Goal: Task Accomplishment & Management: Complete application form

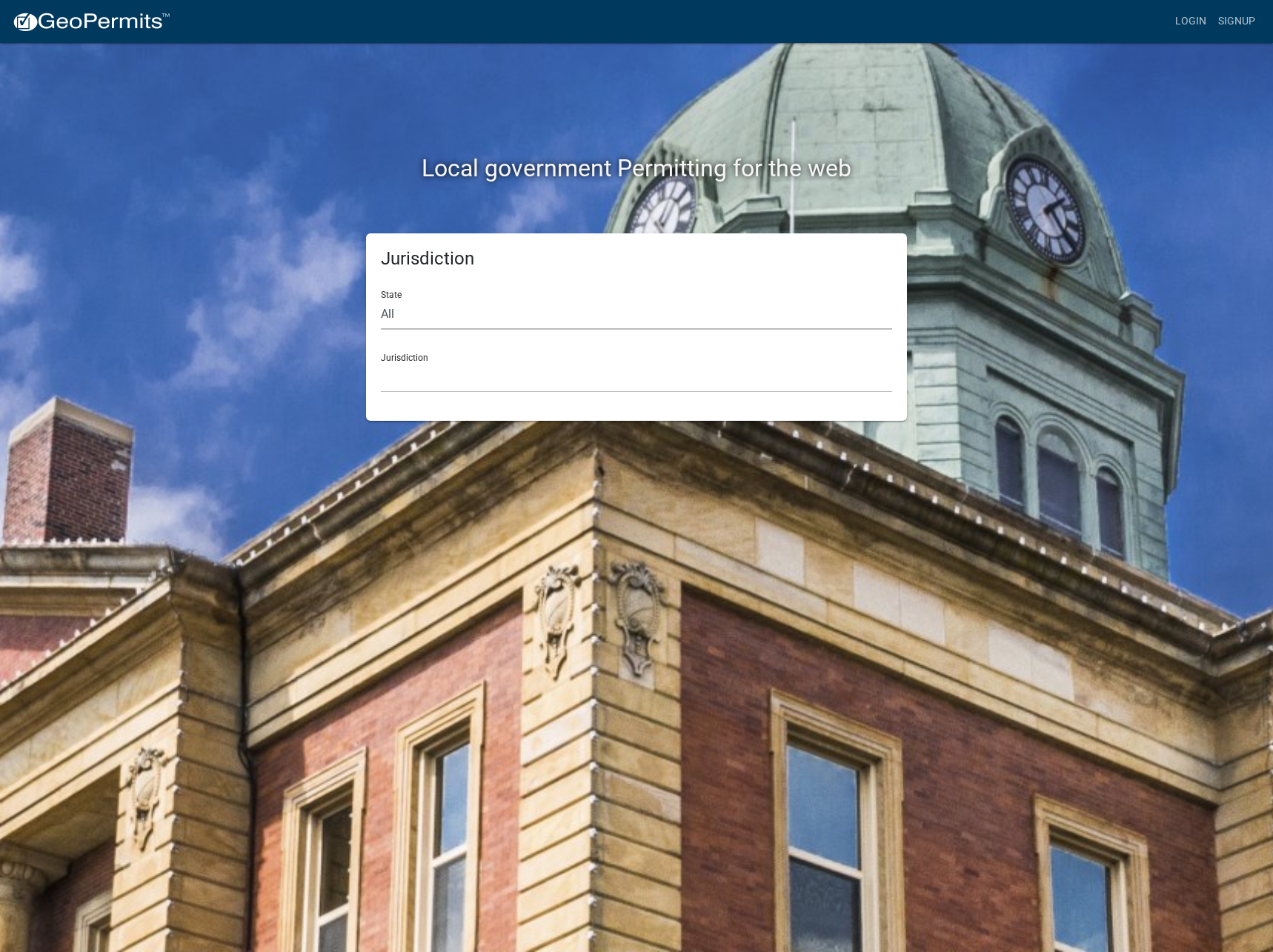
click at [381, 299] on select "All [US_STATE] [US_STATE] [US_STATE] [US_STATE] [US_STATE] [US_STATE] [US_STATE…" at bounding box center [636, 314] width 511 height 30
select select "[US_STATE]"
click option "[US_STATE]" at bounding box center [0, 0] width 0 height 0
click at [381, 362] on select "City of [GEOGRAPHIC_DATA], [US_STATE] City of [GEOGRAPHIC_DATA], [US_STATE] Cit…" at bounding box center [636, 377] width 511 height 30
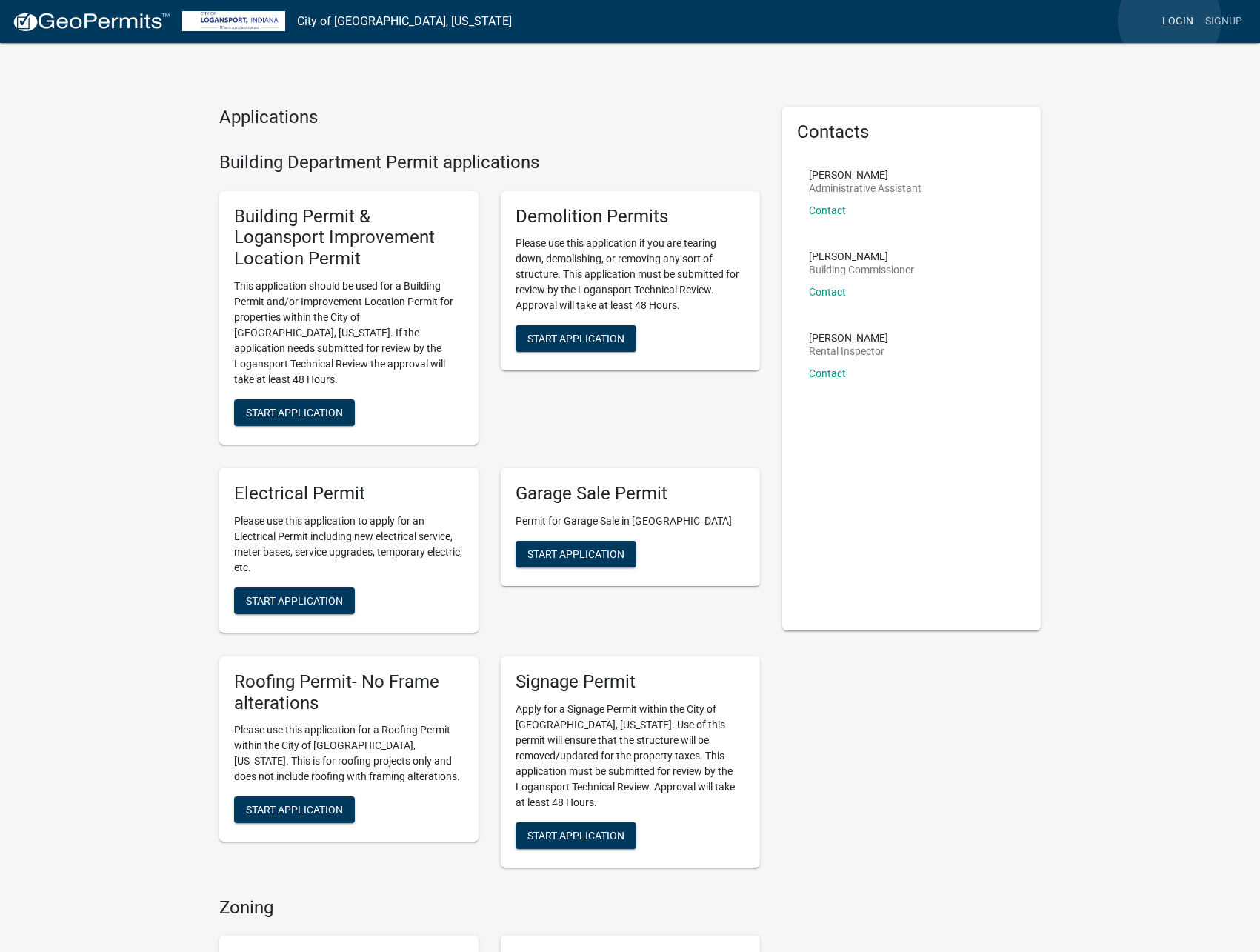
click at [1170, 20] on link "Login" at bounding box center [1178, 21] width 43 height 28
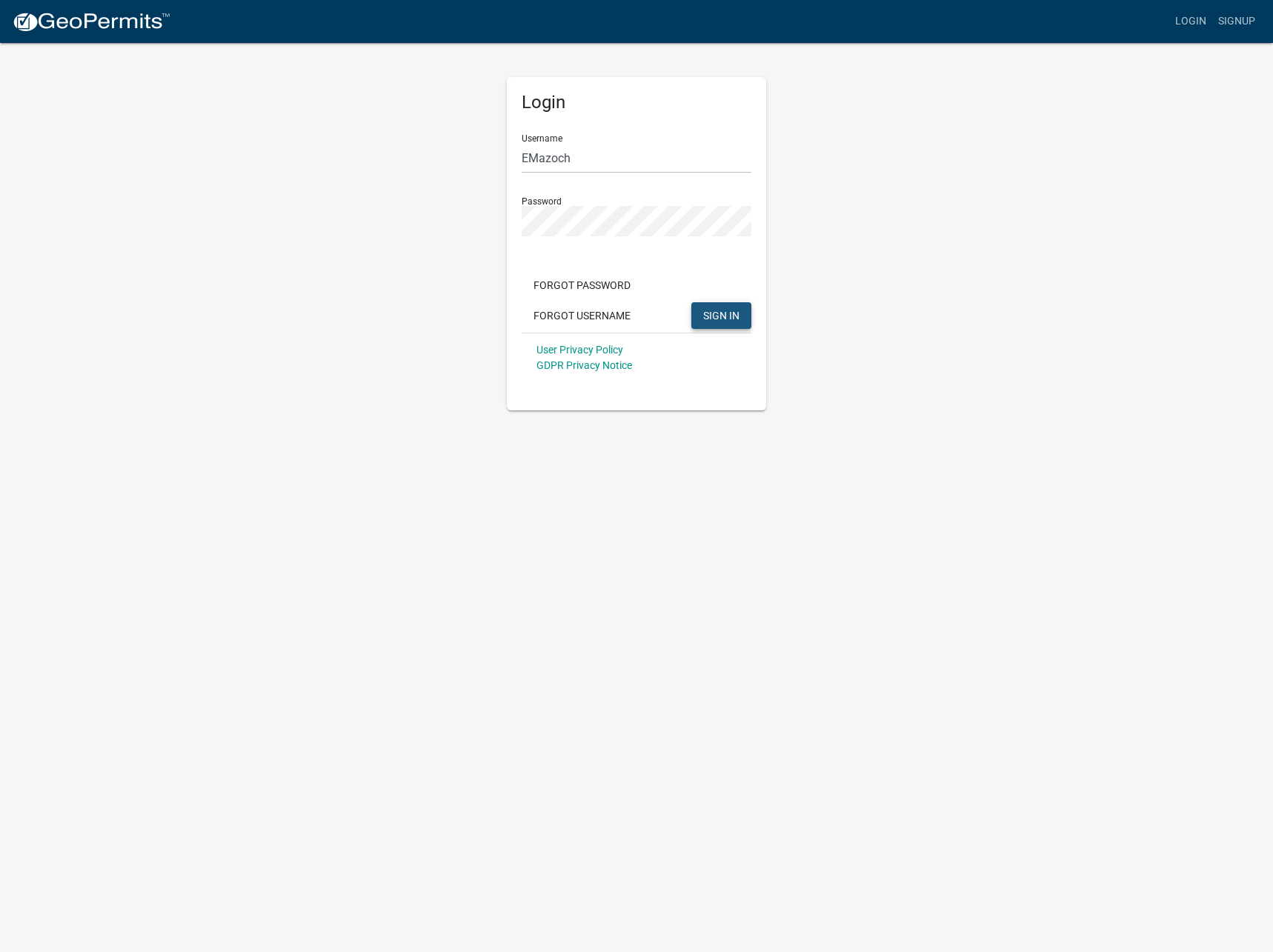
click at [717, 327] on button "SIGN IN" at bounding box center [722, 315] width 60 height 26
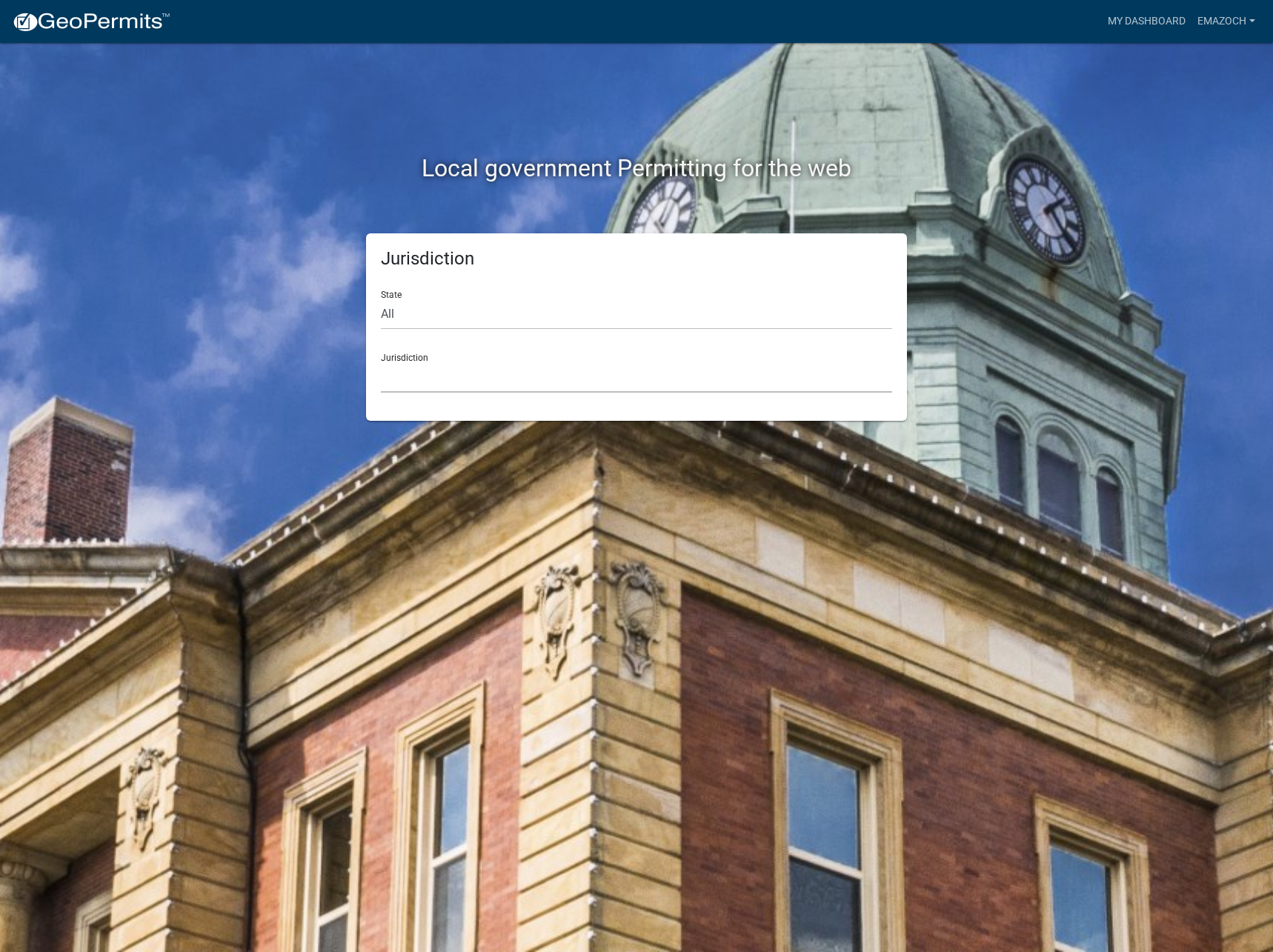
click at [381, 362] on select "[GEOGRAPHIC_DATA], [US_STATE] [GEOGRAPHIC_DATA], [US_STATE][PERSON_NAME][GEOGRA…" at bounding box center [636, 377] width 511 height 30
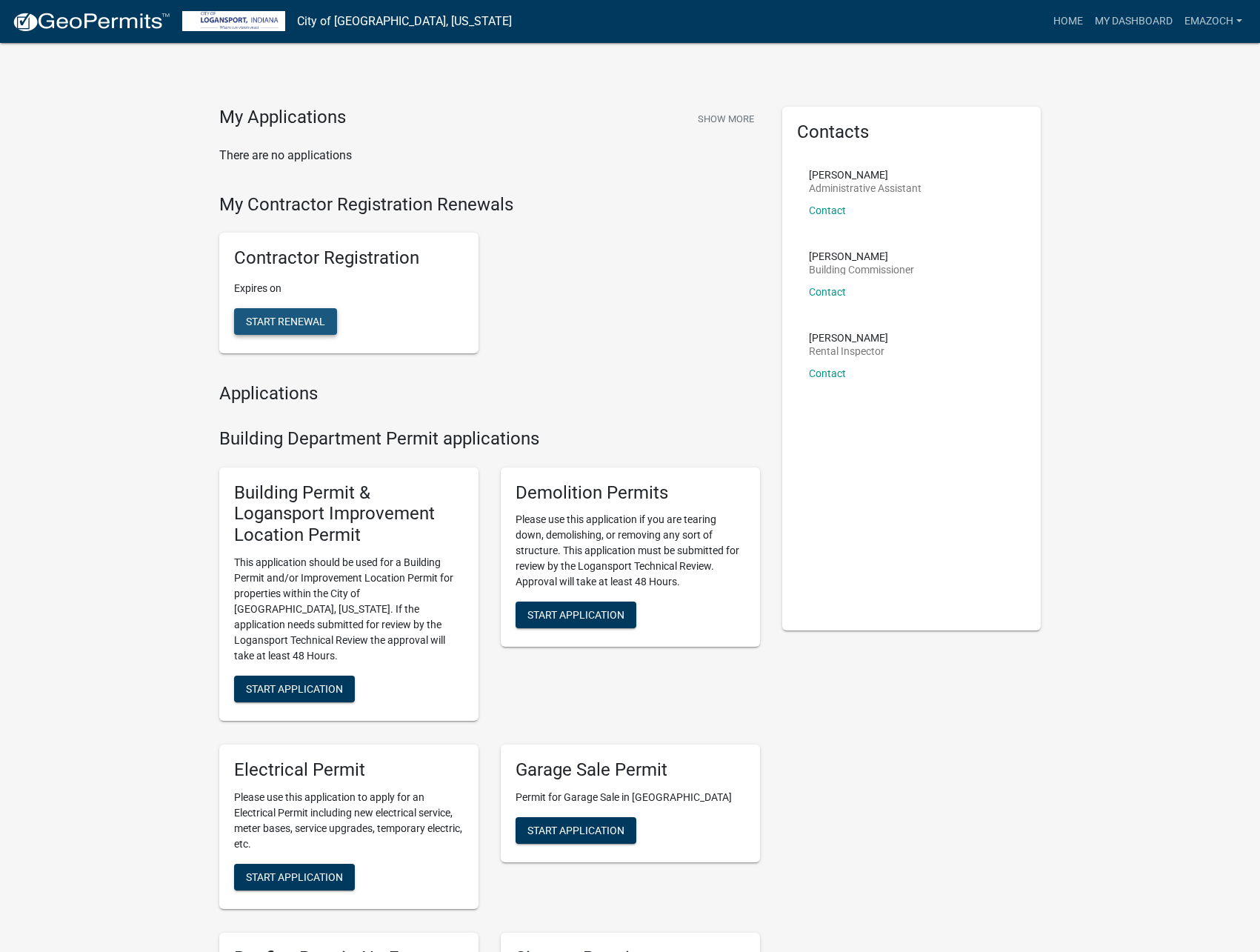
click at [289, 318] on span "Start Renewal" at bounding box center [286, 322] width 80 height 12
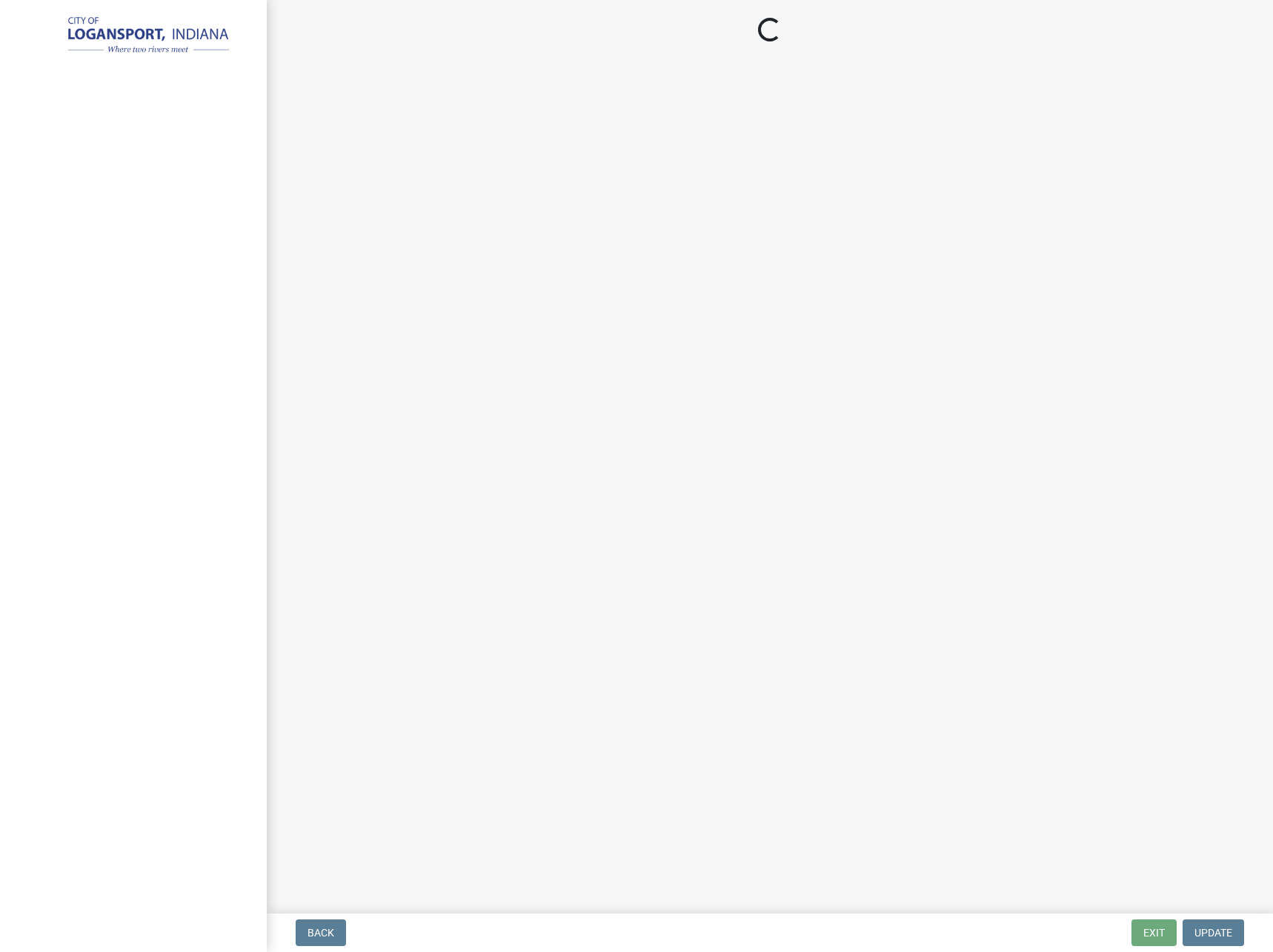
select select "WI"
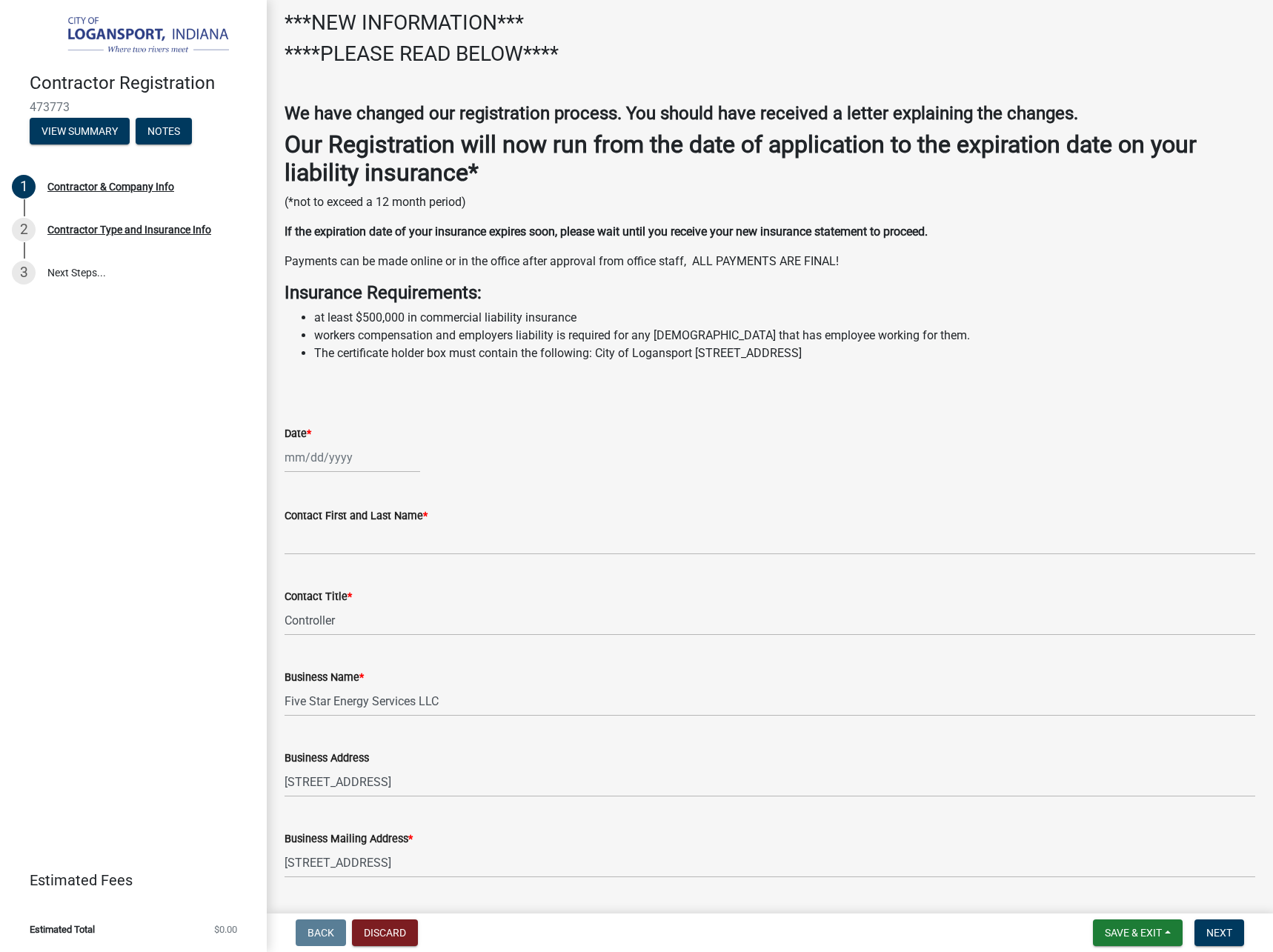
scroll to position [169, 0]
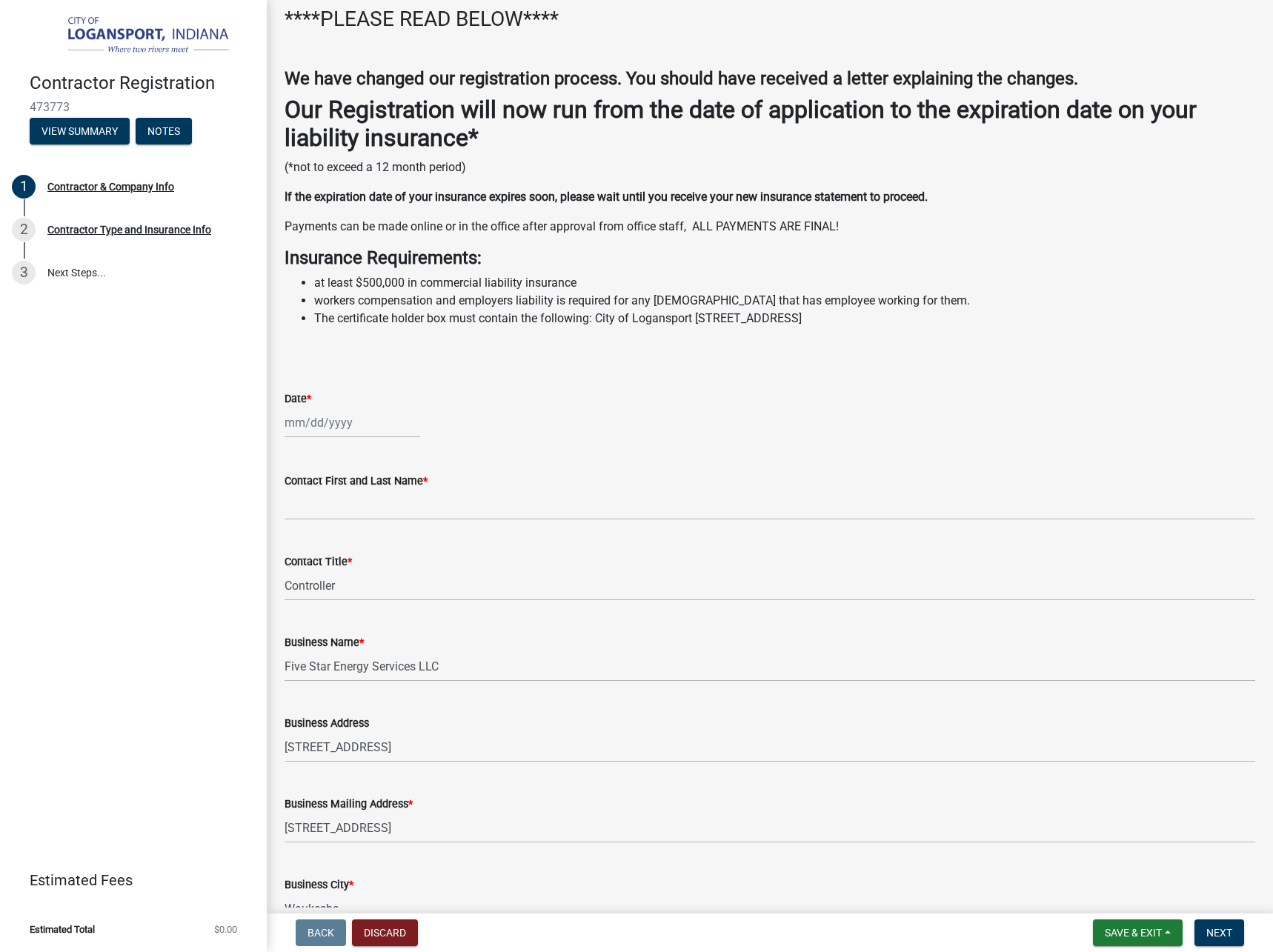
click at [294, 424] on input "Date *" at bounding box center [353, 422] width 136 height 30
select select "9"
select select "2025"
click at [361, 493] on div "4" at bounding box center [370, 501] width 23 height 23
type input "[DATE]"
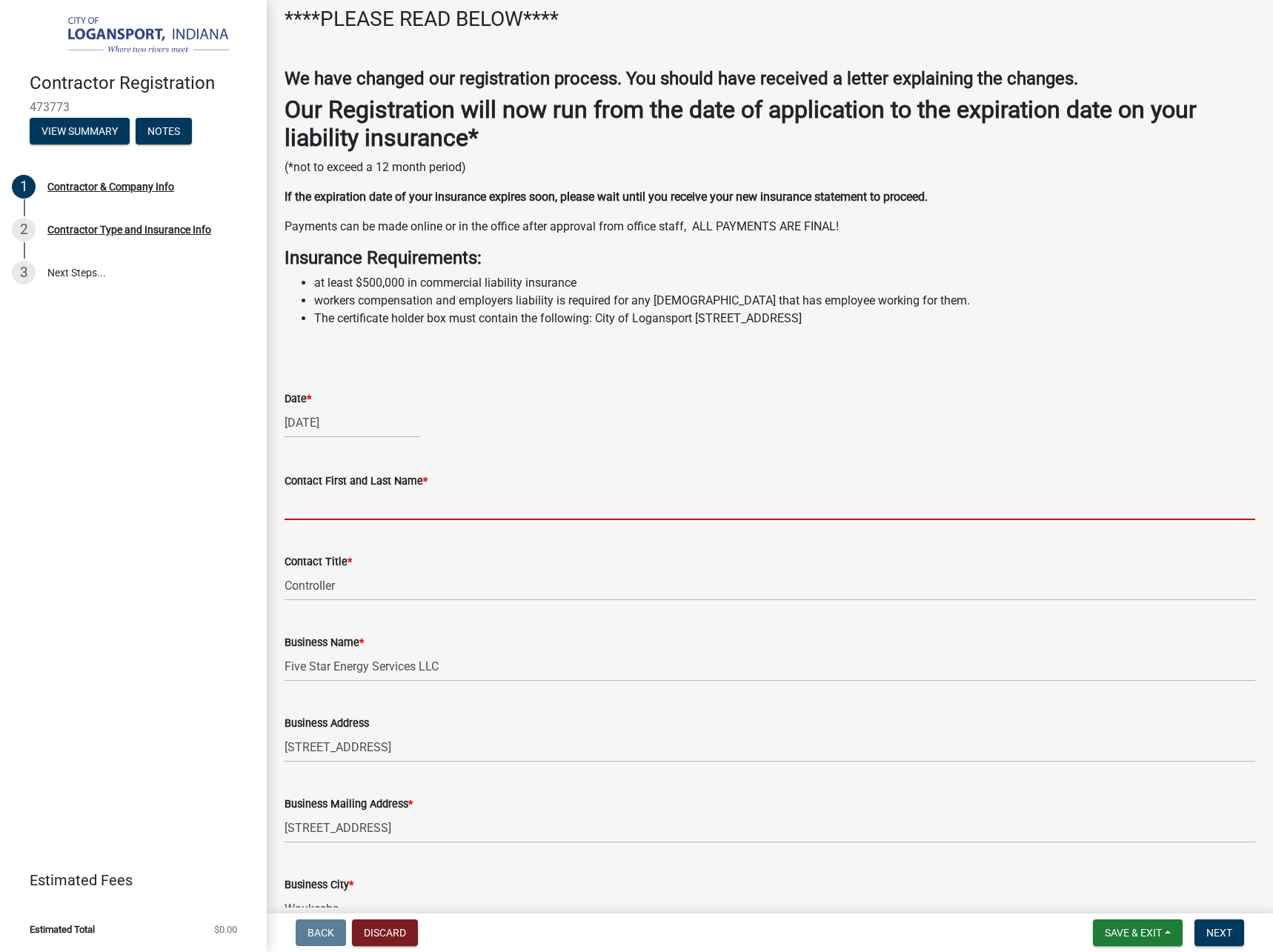
click at [348, 508] on input "Contact First and Last Name *" at bounding box center [770, 504] width 971 height 30
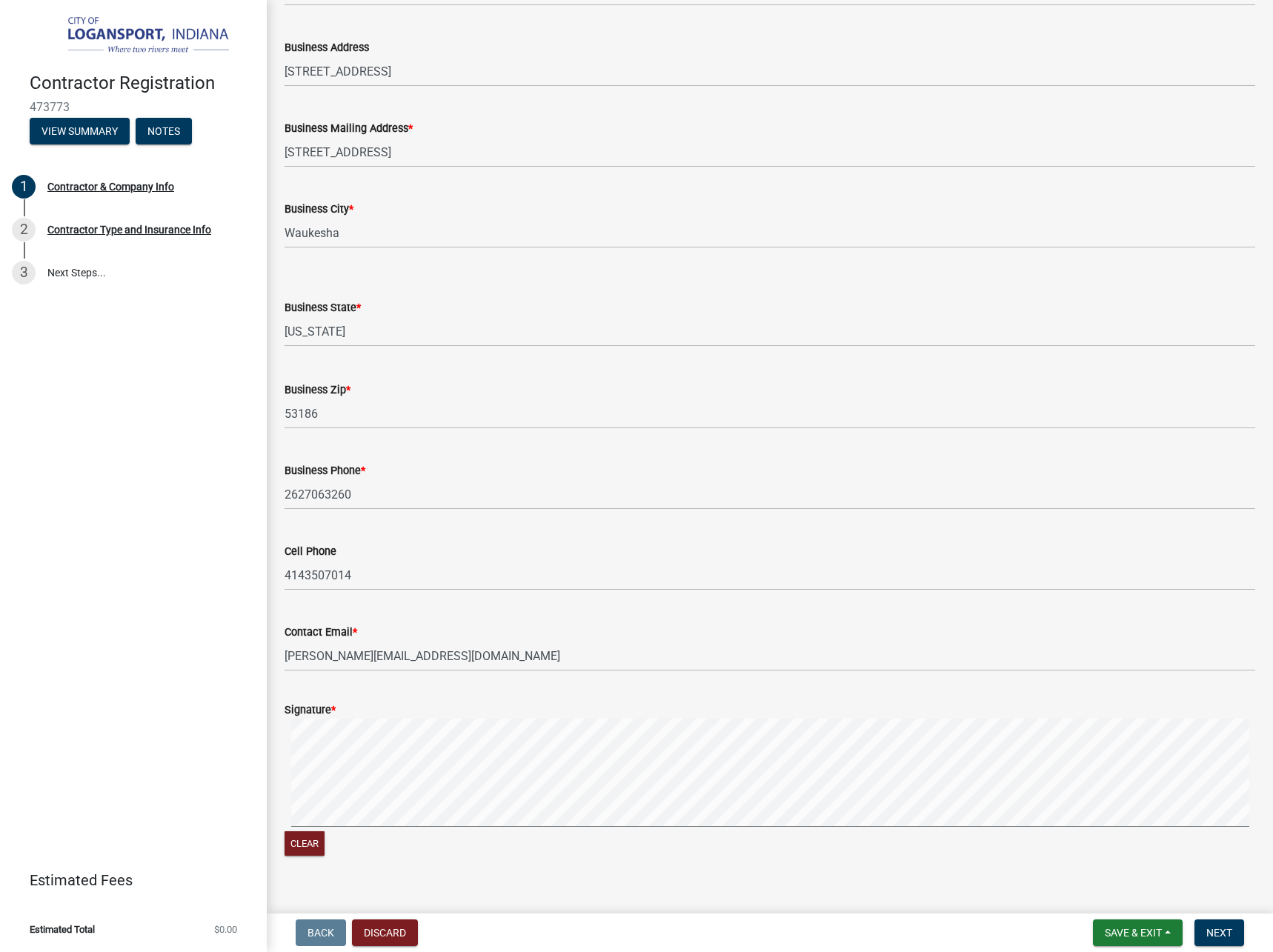
scroll to position [868, 0]
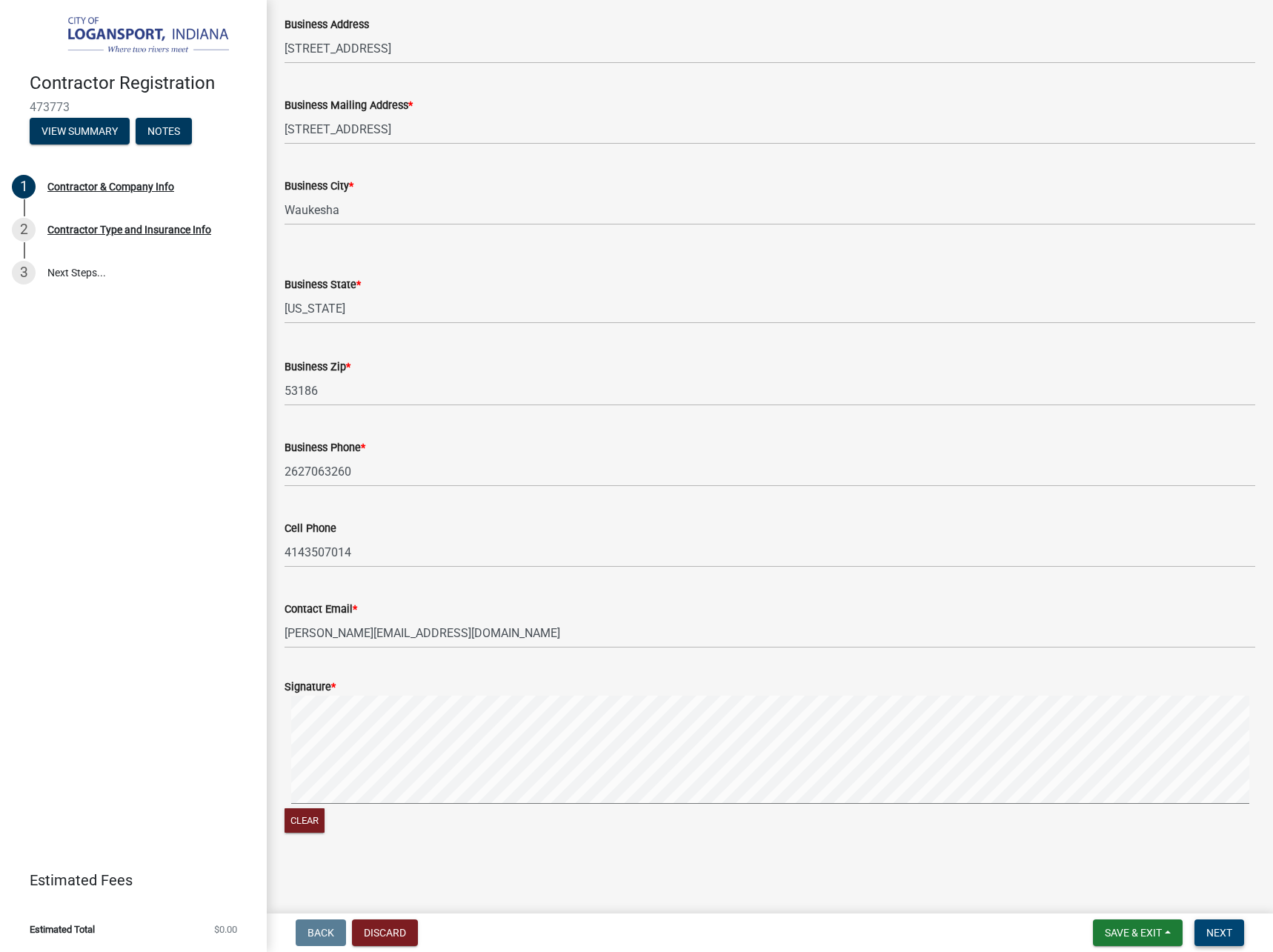
type input "[PERSON_NAME]"
click at [1221, 934] on span "Next" at bounding box center [1220, 933] width 26 height 12
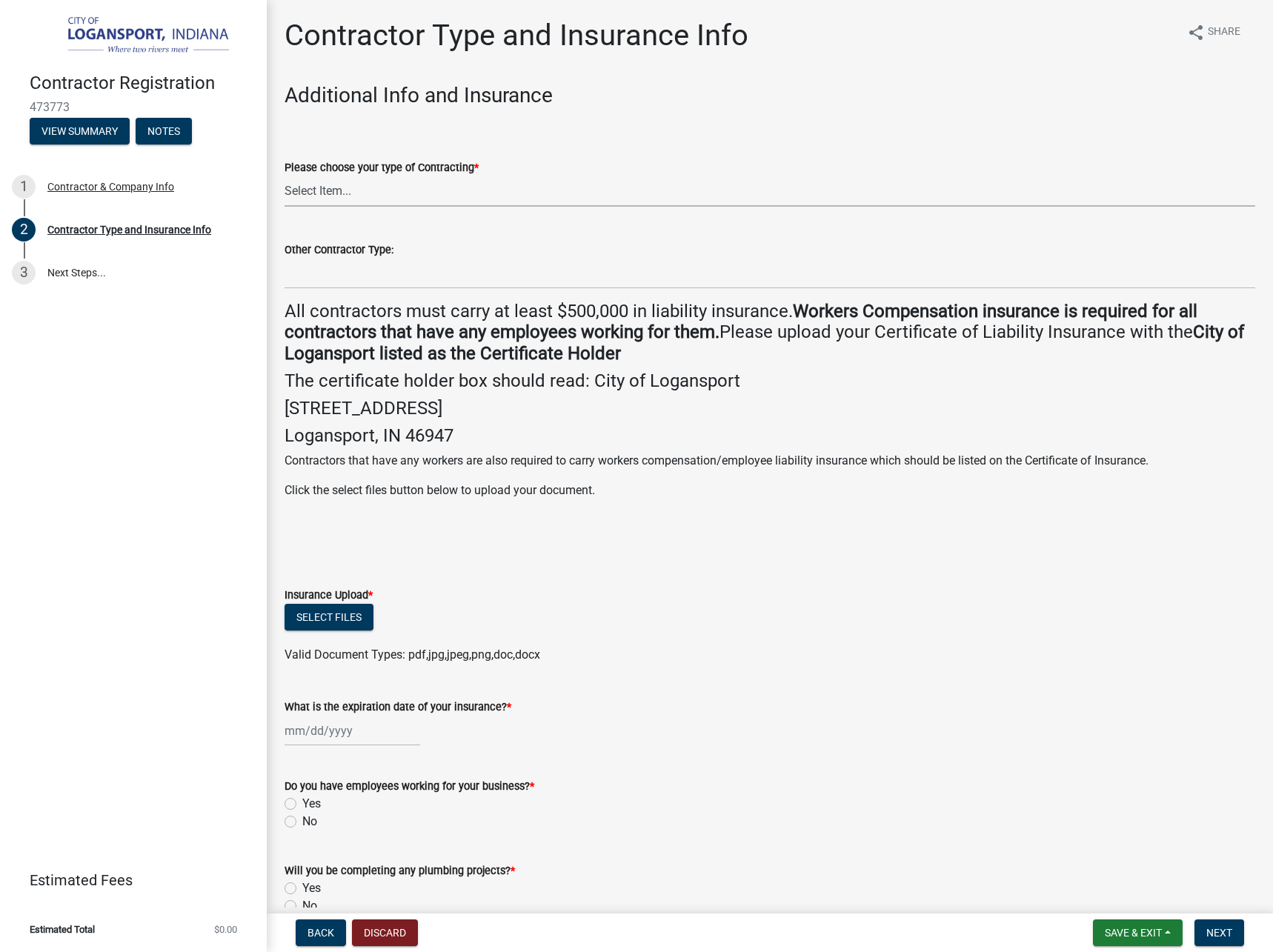
click at [285, 177] on select "Select Item... Plumber General HVAC Other Roofer Tree Service Demolition" at bounding box center [770, 191] width 971 height 30
click option "General" at bounding box center [0, 0] width 0 height 0
select select "03705ffd-7527-4ddb-a600-46f4763bc457"
click at [285, 177] on select "Select Item... Plumber General HVAC Other Roofer Tree Service Demolition" at bounding box center [770, 191] width 971 height 30
click at [597, 167] on div "Please choose your type of Contracting *" at bounding box center [770, 167] width 971 height 17
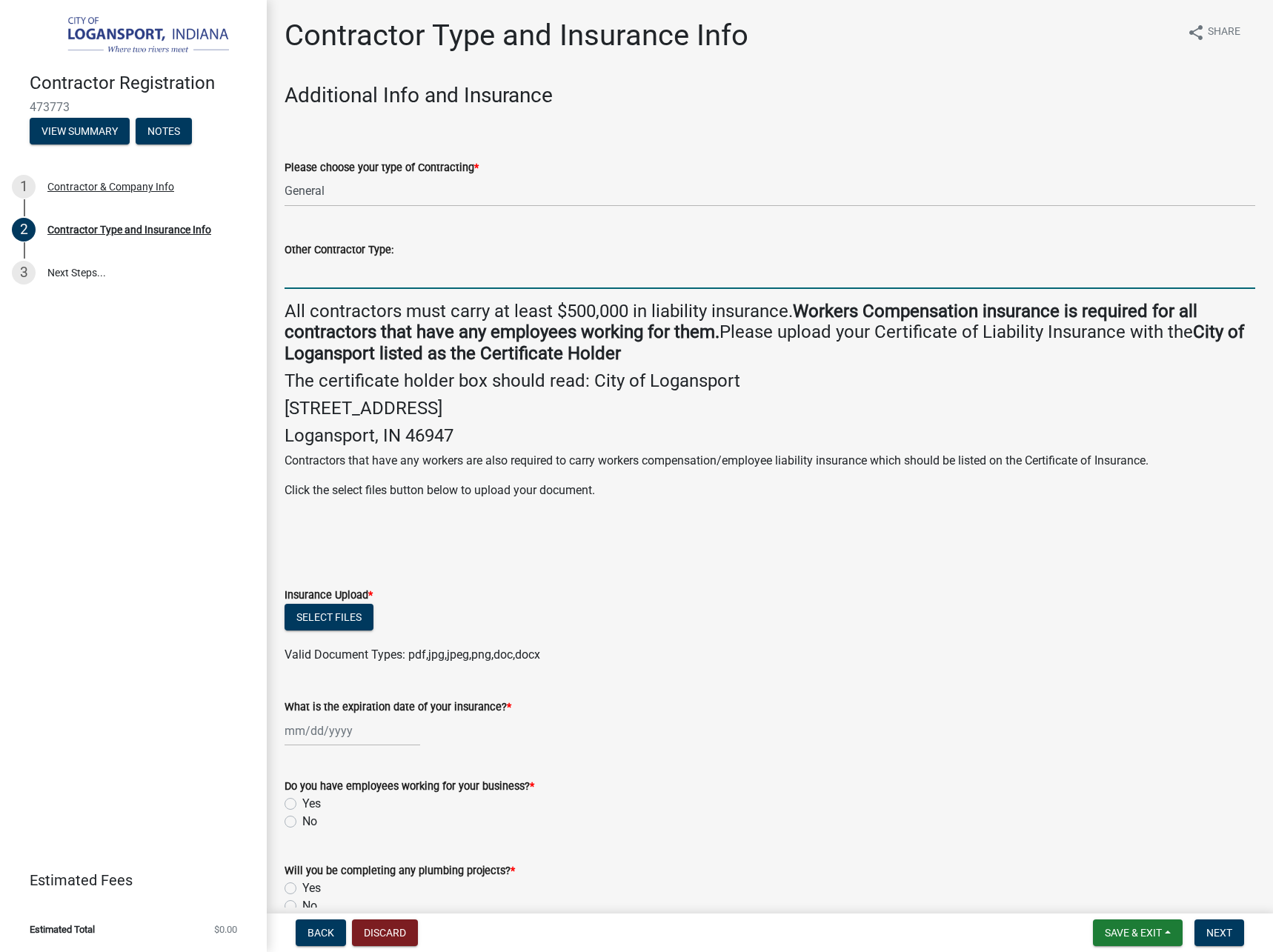
click at [386, 281] on input "Other Contractor Type:" at bounding box center [770, 273] width 971 height 30
click at [408, 413] on h4 "[STREET_ADDRESS]" at bounding box center [770, 409] width 971 height 21
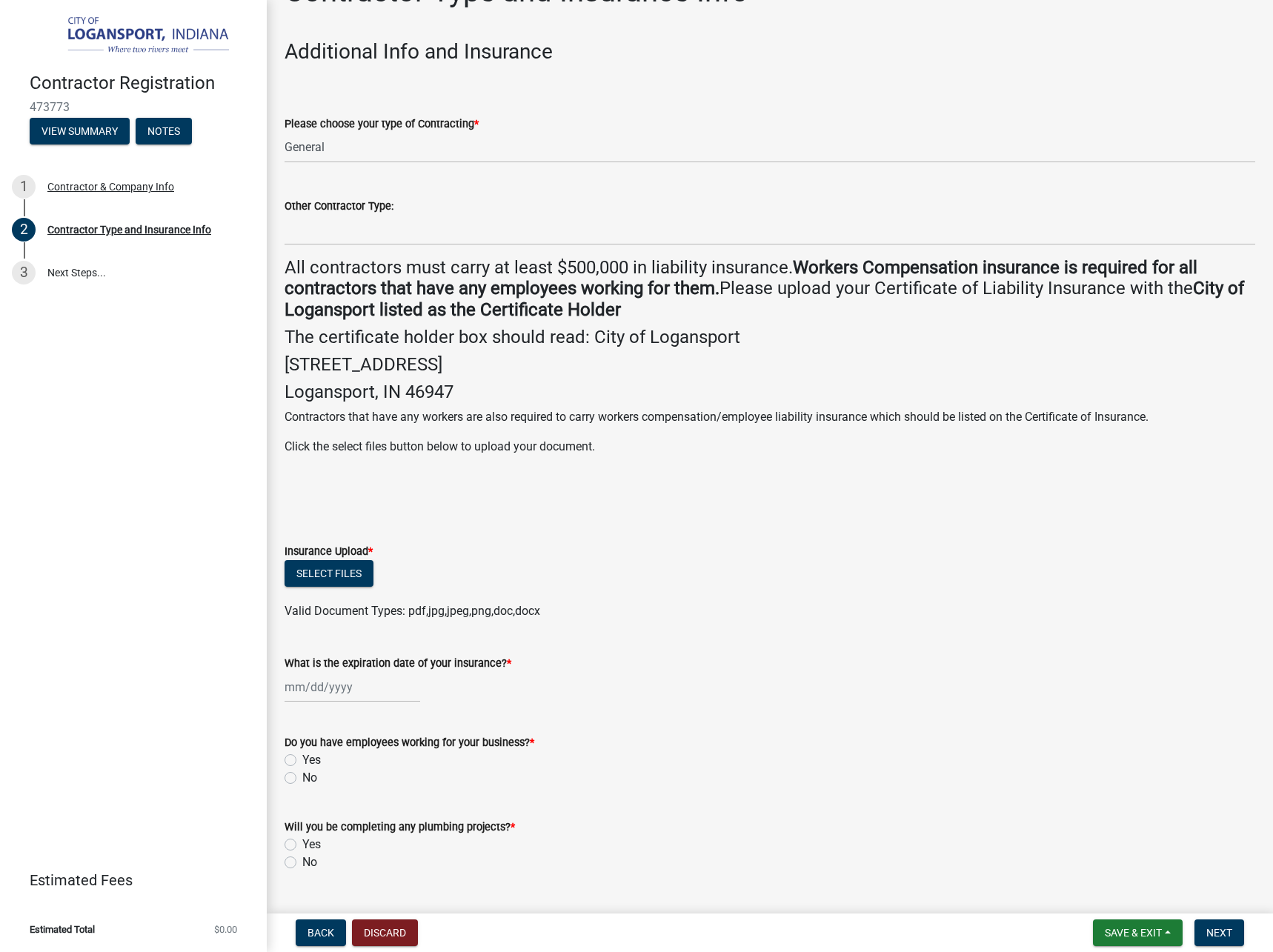
scroll to position [79, 0]
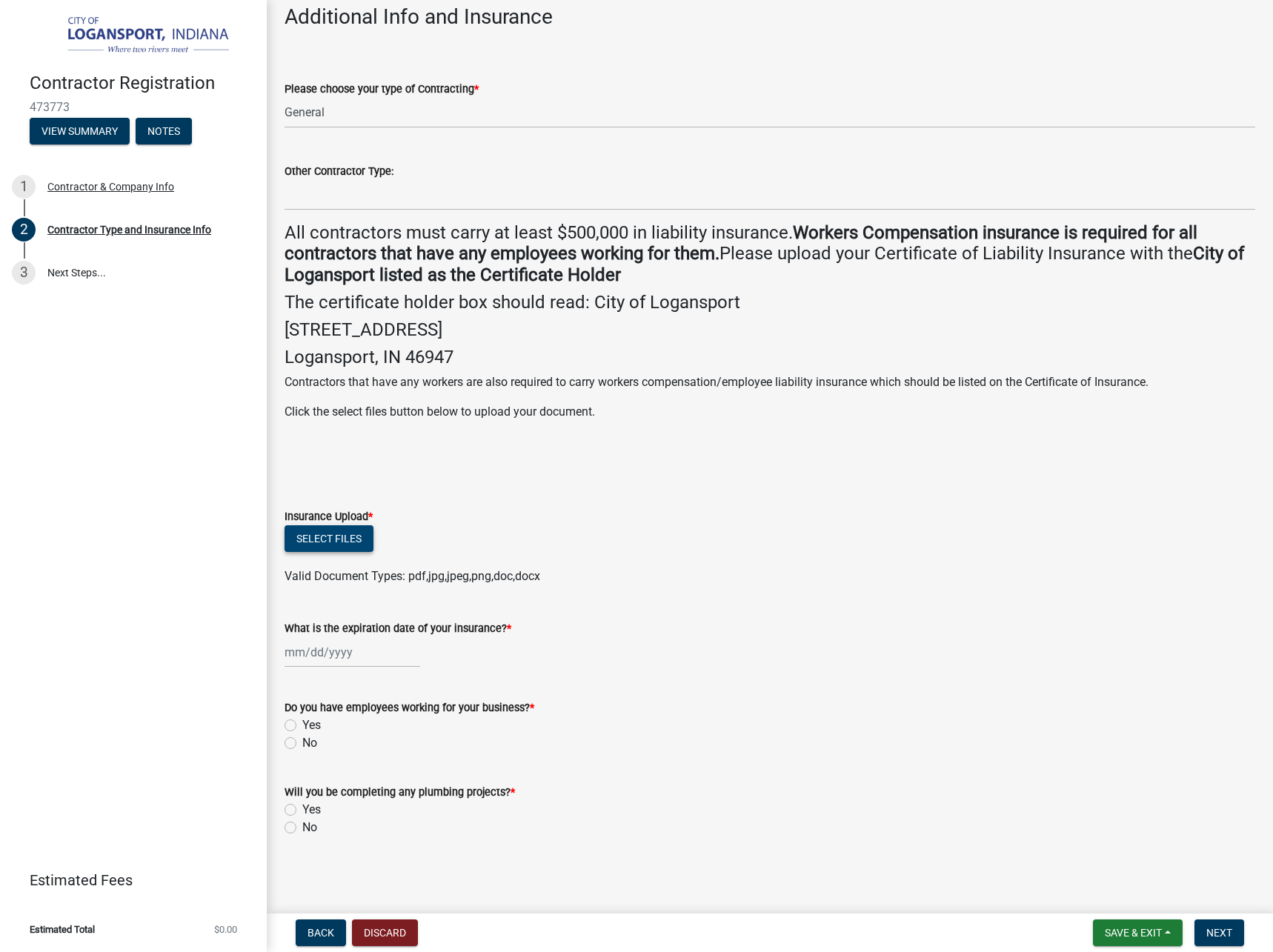
click at [355, 546] on button "Select files" at bounding box center [329, 538] width 89 height 26
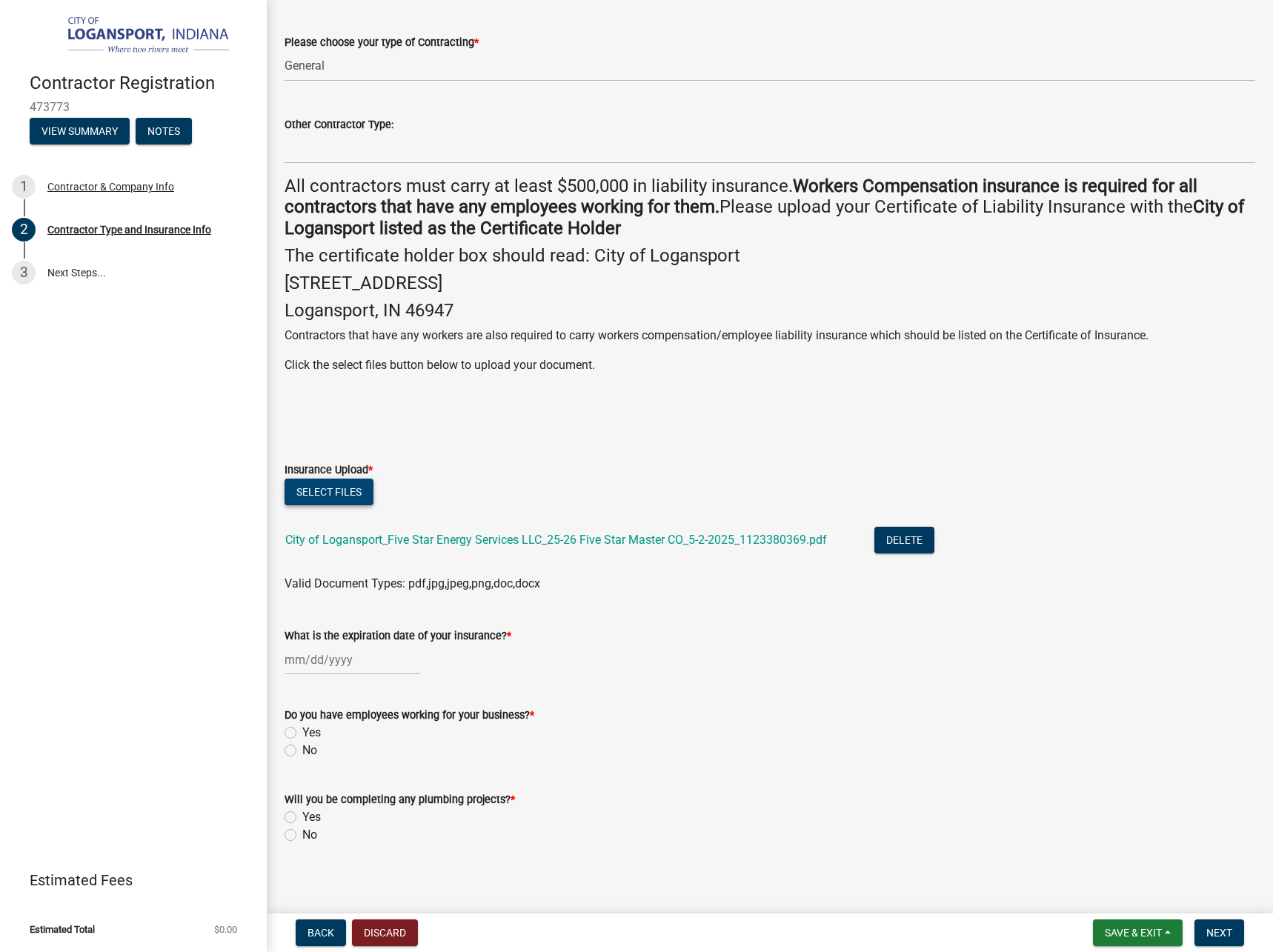
scroll to position [133, 0]
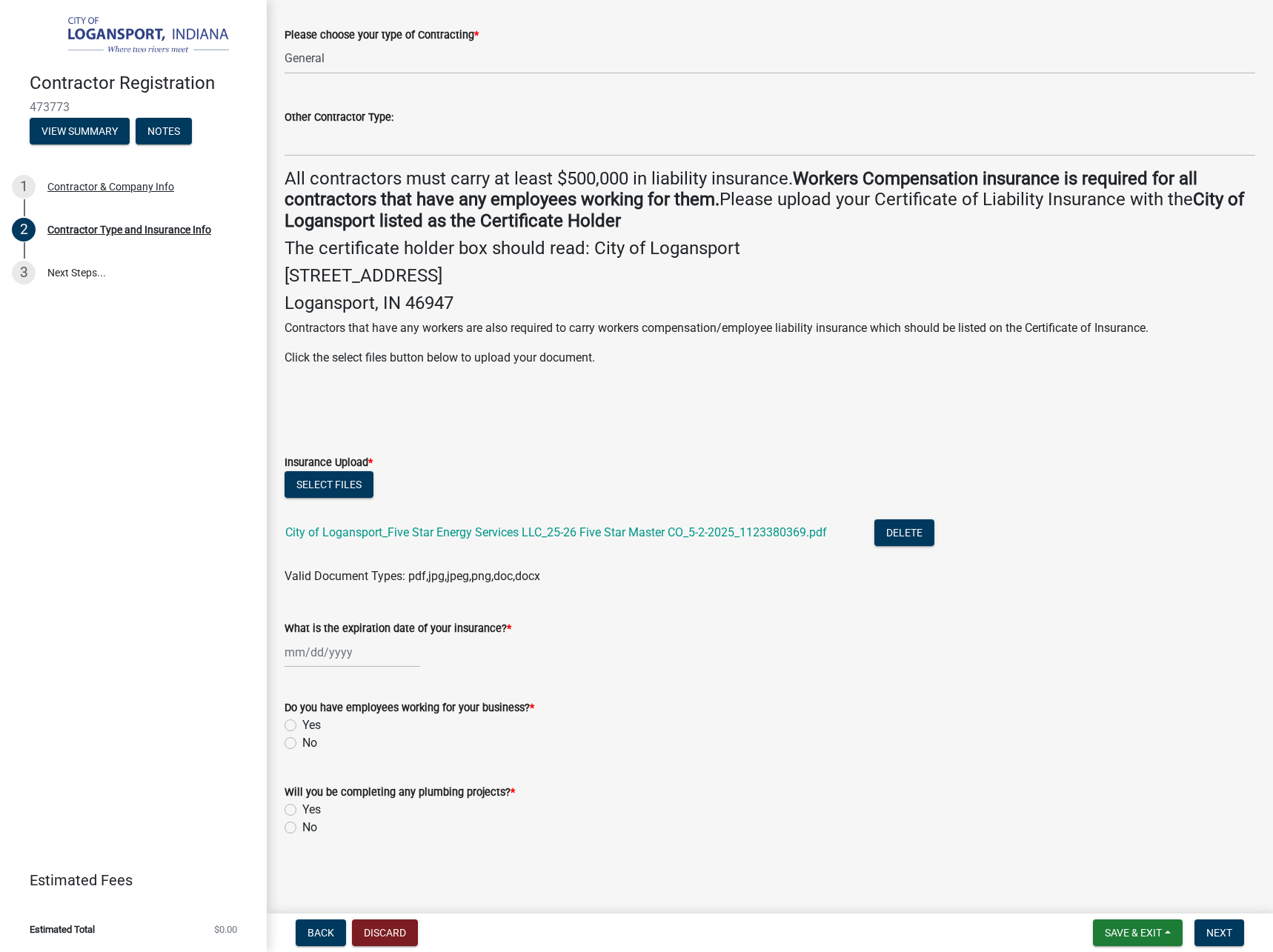
click at [311, 648] on input "What is the expiration date of your insurance? *" at bounding box center [353, 652] width 136 height 30
select select "9"
select select "2025"
click at [295, 656] on input "What is the expiration date of your insurance? *" at bounding box center [353, 652] width 136 height 30
type input "[DATE]"
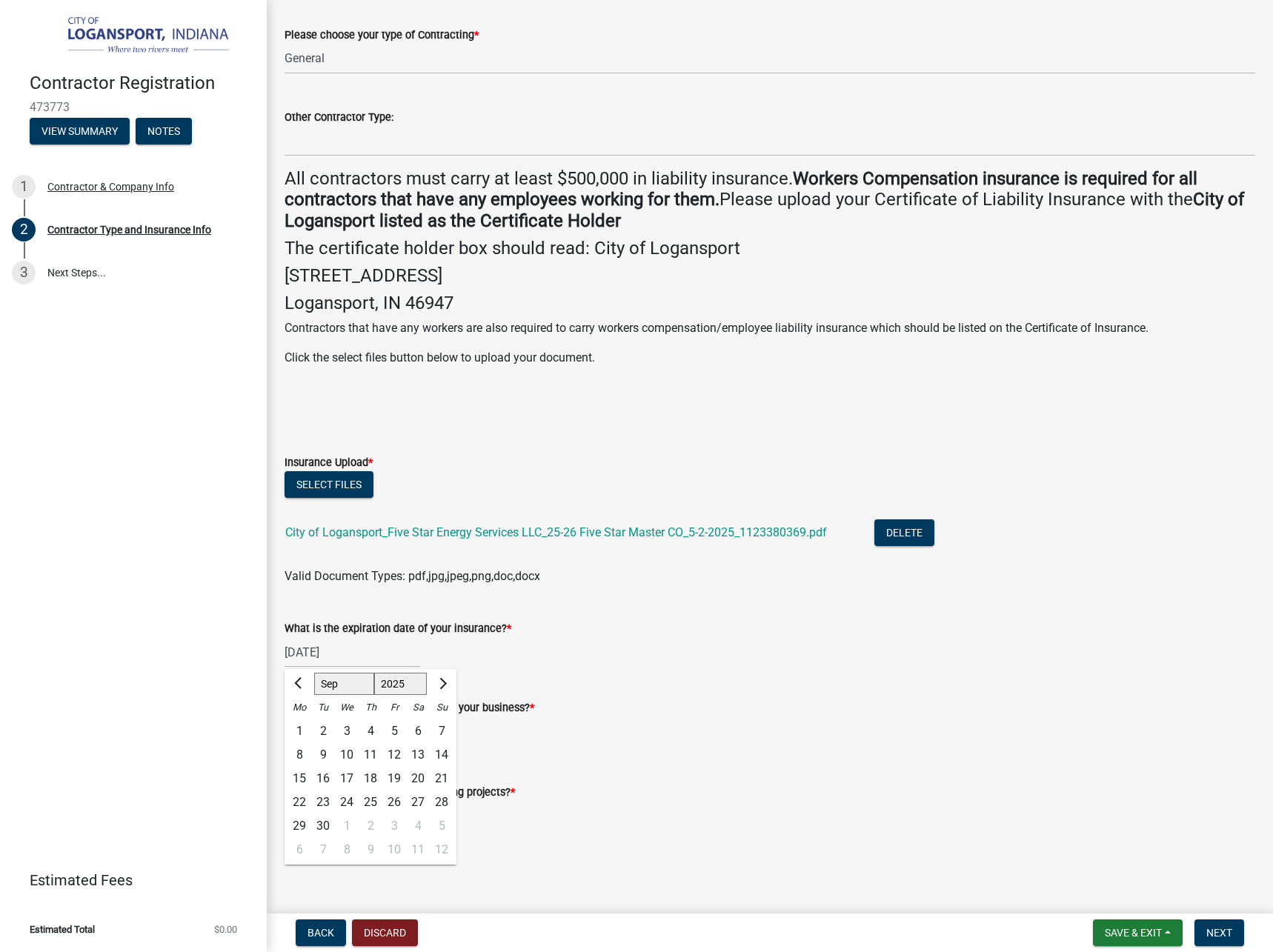
click at [633, 673] on wm-data-entity-input "What is the expiration date of your insurance? * [DATE] Jan Feb Mar Apr [PERSON…" at bounding box center [770, 639] width 971 height 83
select select "4"
select select "2026"
click at [373, 663] on input "[DATE]" at bounding box center [353, 652] width 136 height 30
click at [664, 696] on form "Do you have employees working for your business? * Yes No" at bounding box center [770, 716] width 971 height 71
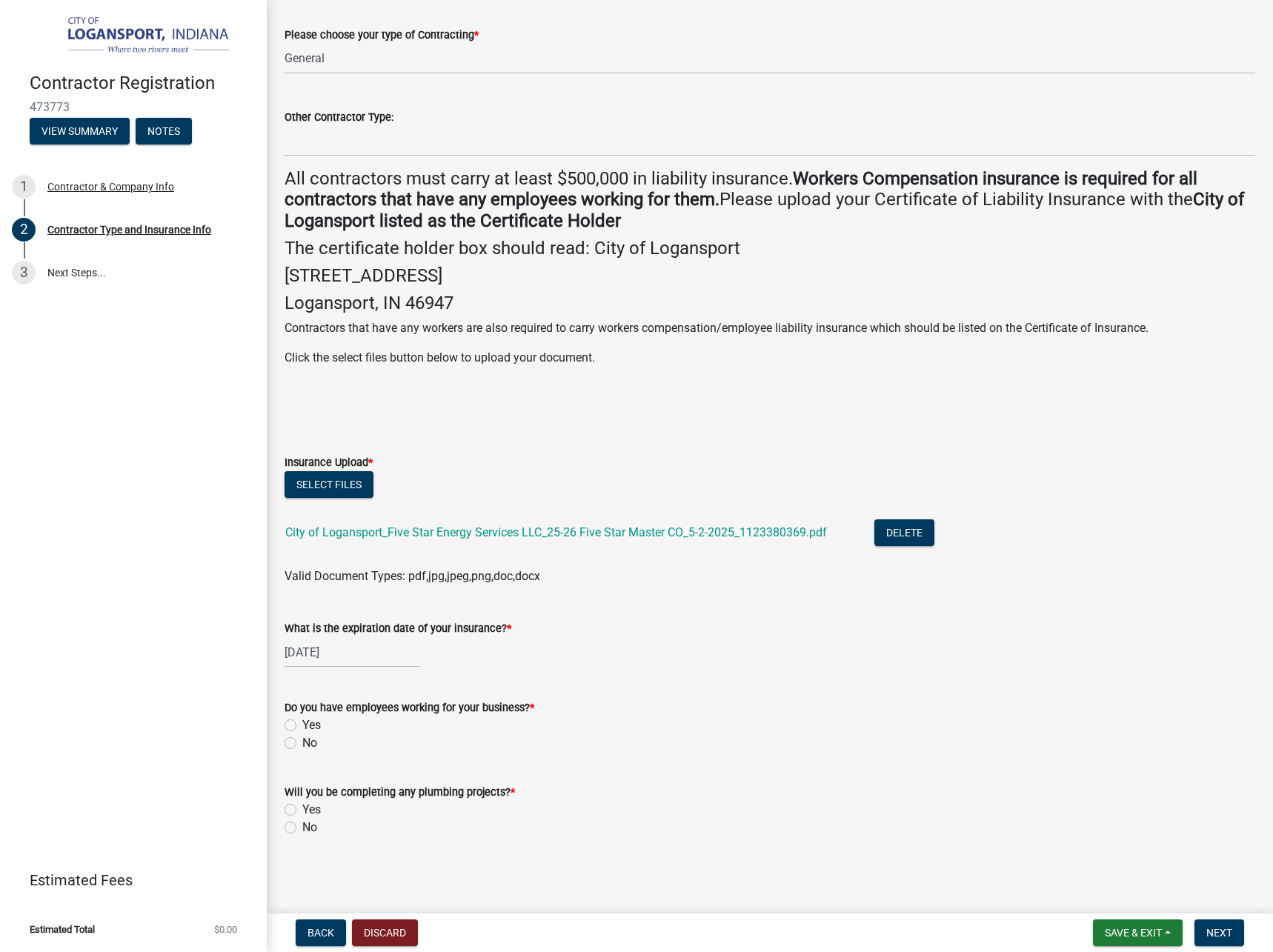
click at [302, 726] on label "Yes" at bounding box center [311, 726] width 18 height 17
click at [302, 726] on input "Yes" at bounding box center [307, 722] width 10 height 10
radio input "true"
click at [302, 829] on label "No" at bounding box center [309, 828] width 15 height 17
click at [302, 829] on input "No" at bounding box center [307, 824] width 10 height 10
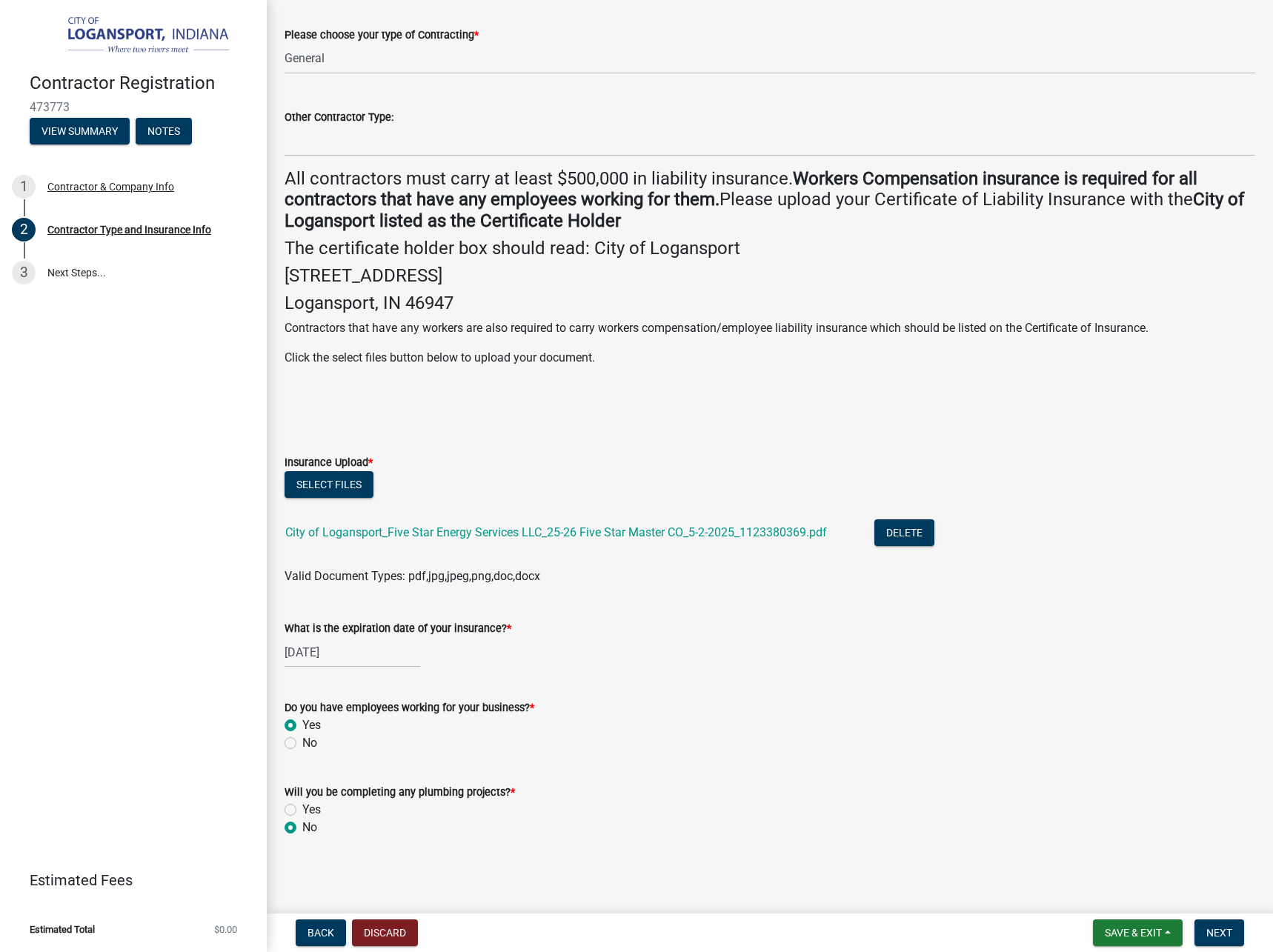
radio input "true"
click at [1220, 927] on span "Next" at bounding box center [1220, 933] width 26 height 12
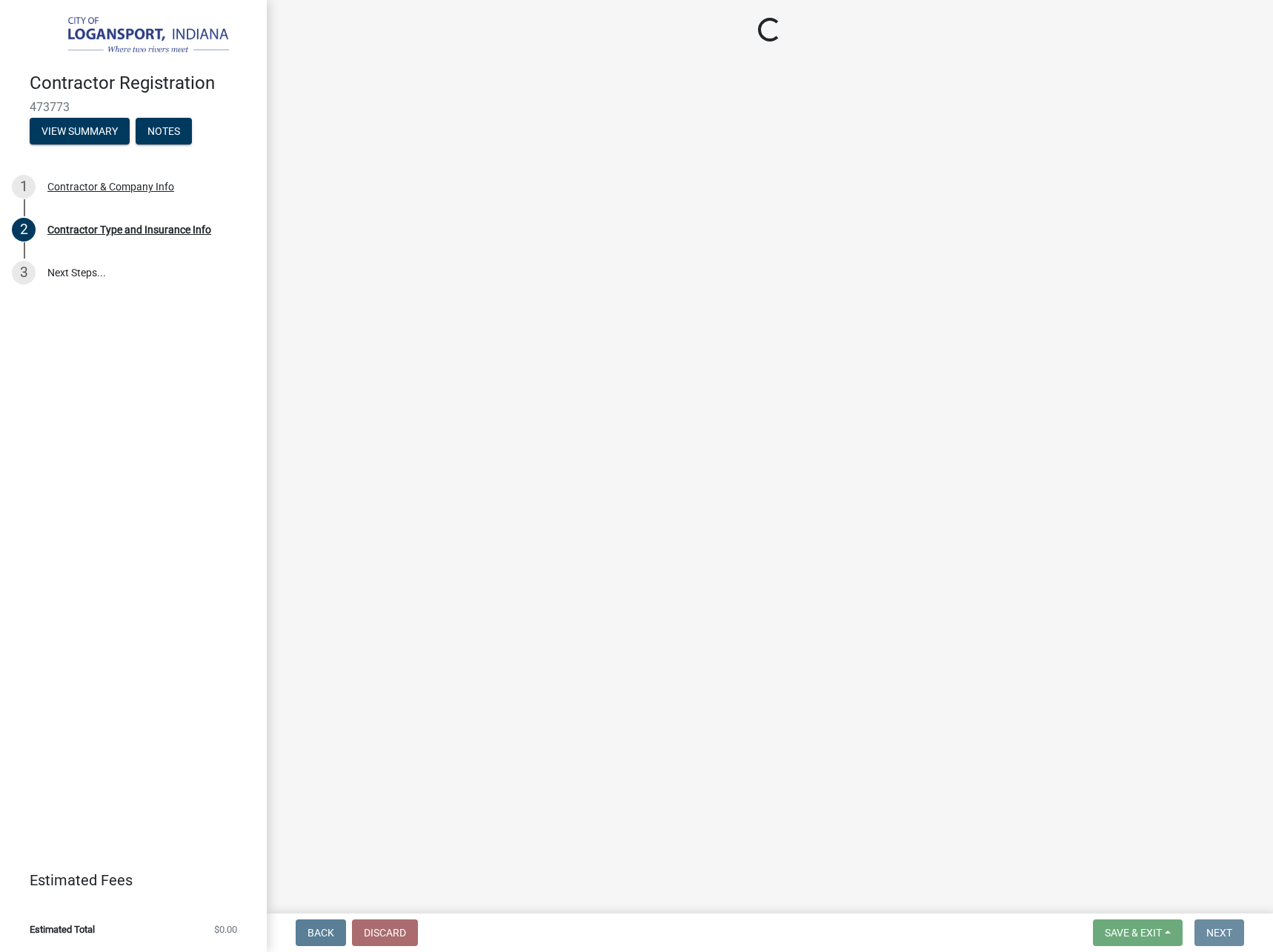
scroll to position [0, 0]
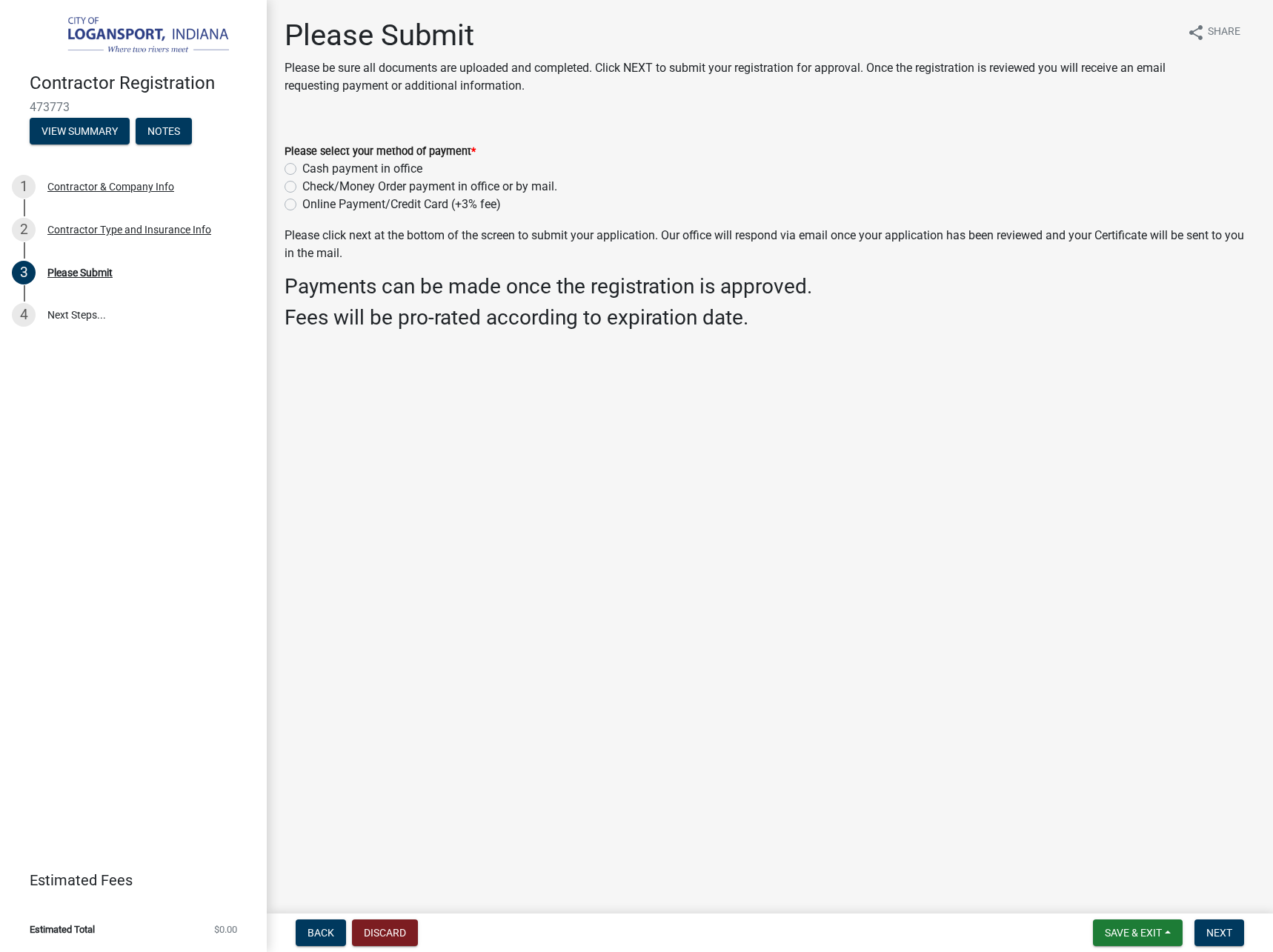
click at [342, 198] on label "Online Payment/Credit Card (+3% fee)" at bounding box center [401, 204] width 198 height 17
click at [312, 198] on input "Online Payment/Credit Card (+3% fee)" at bounding box center [307, 200] width 10 height 10
radio input "true"
click at [1205, 921] on button "Next" at bounding box center [1219, 932] width 50 height 26
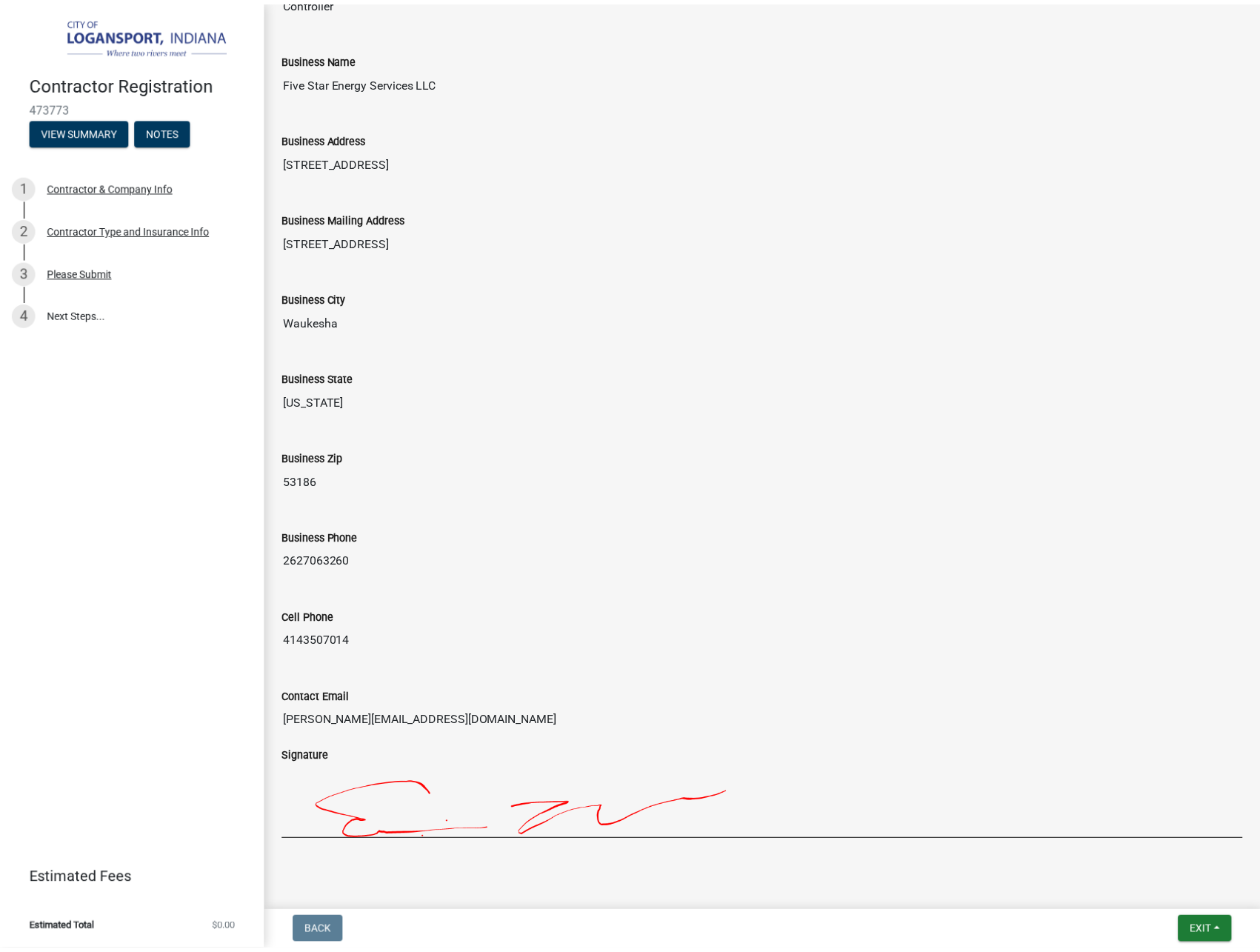
scroll to position [867, 0]
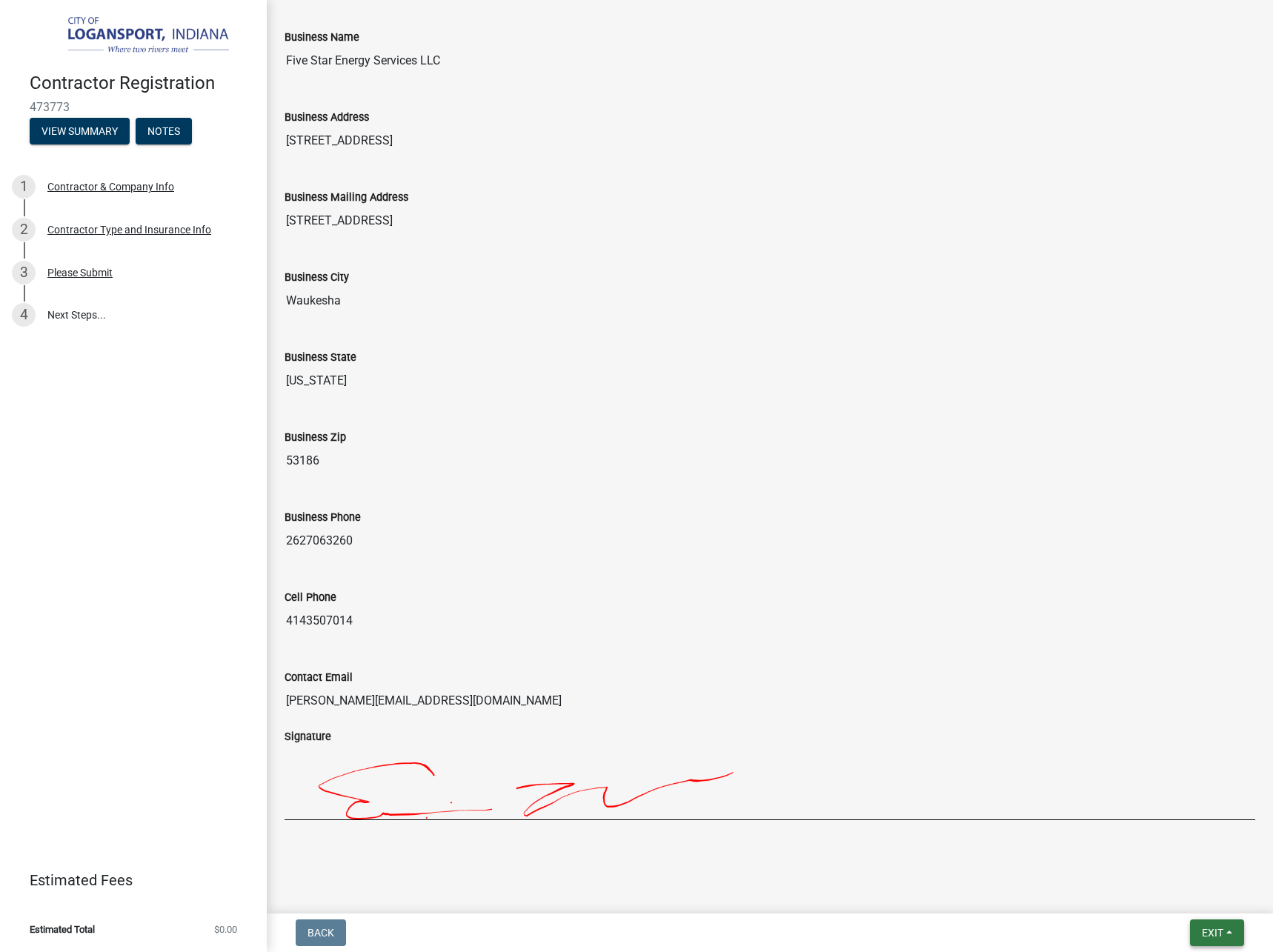
click at [1217, 932] on span "Exit" at bounding box center [1213, 933] width 21 height 12
click at [1085, 622] on input "4143507014" at bounding box center [770, 621] width 971 height 30
click at [1215, 926] on button "Exit" at bounding box center [1218, 932] width 54 height 26
click at [1206, 901] on button "Save & Exit" at bounding box center [1185, 894] width 119 height 36
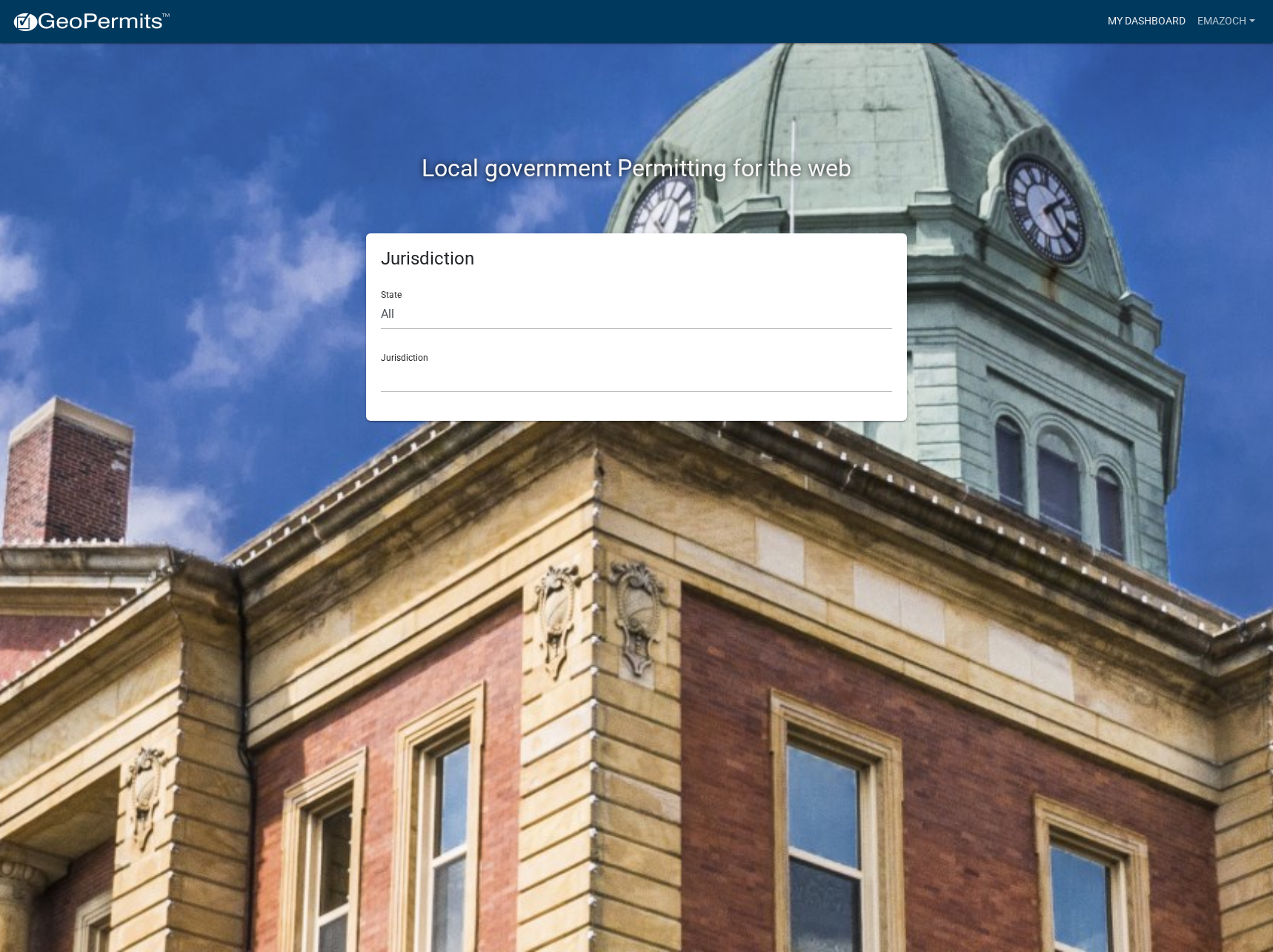
click at [1132, 15] on link "My Dashboard" at bounding box center [1147, 21] width 89 height 28
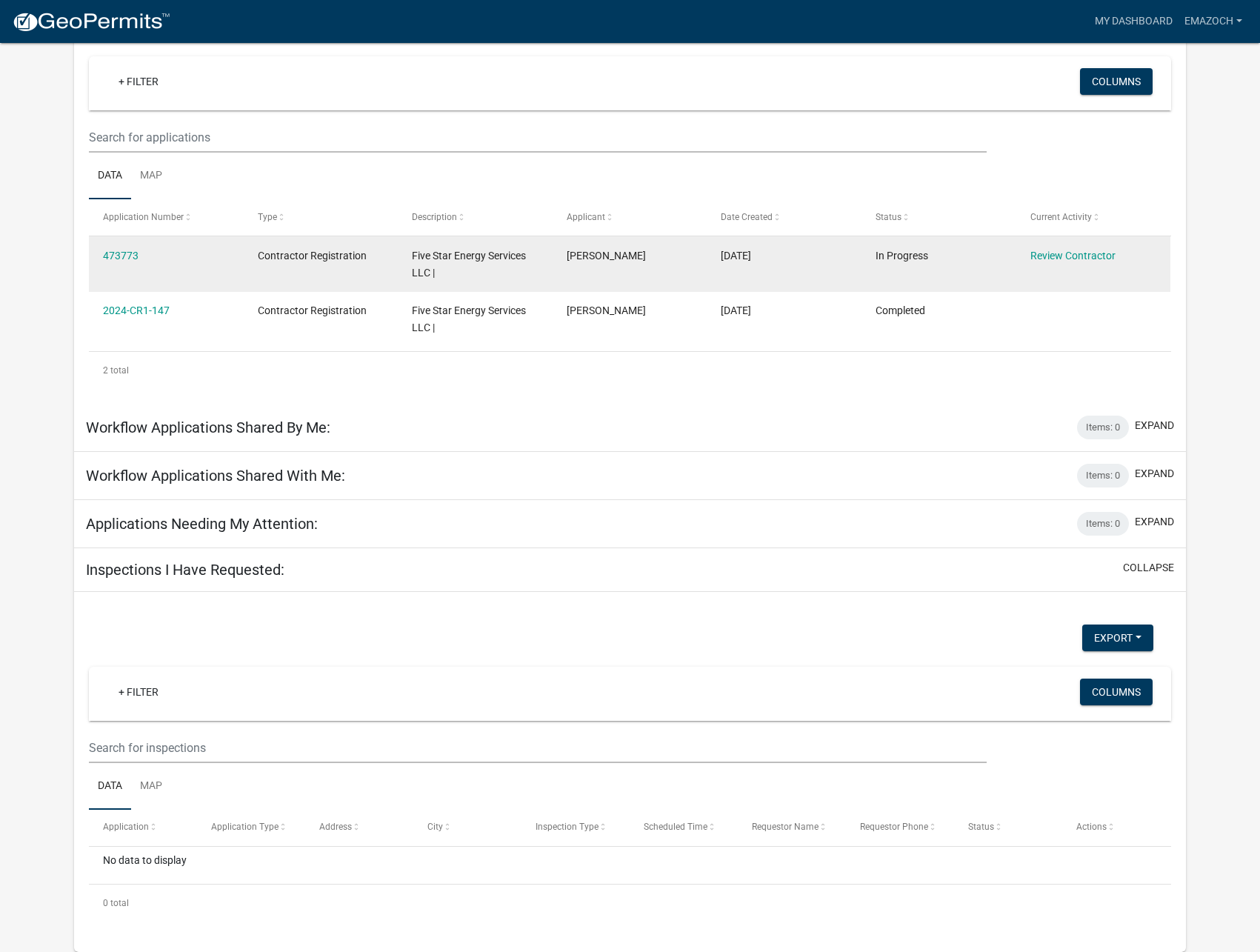
scroll to position [118, 0]
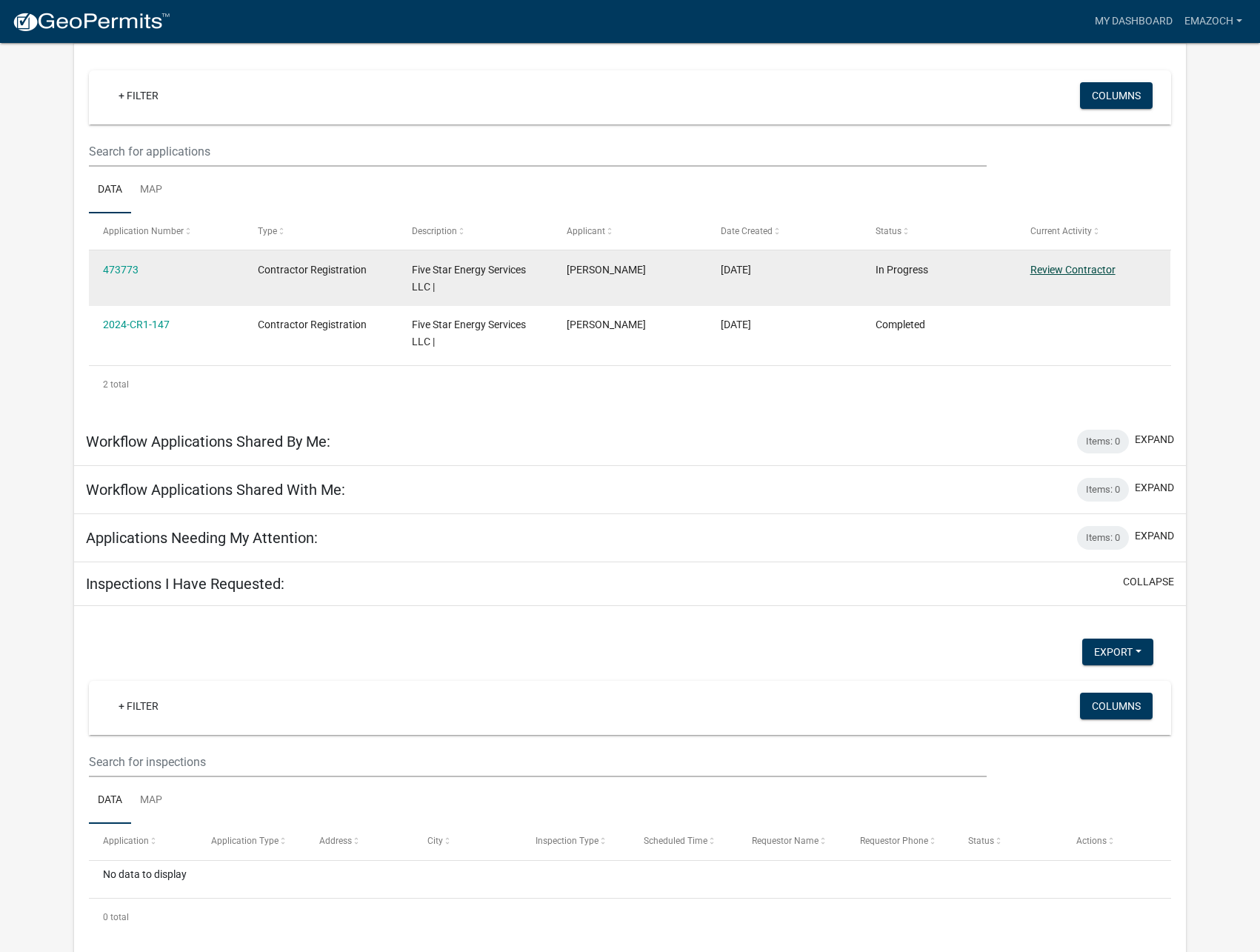
click at [1052, 273] on link "Review Contractor" at bounding box center [1073, 270] width 85 height 12
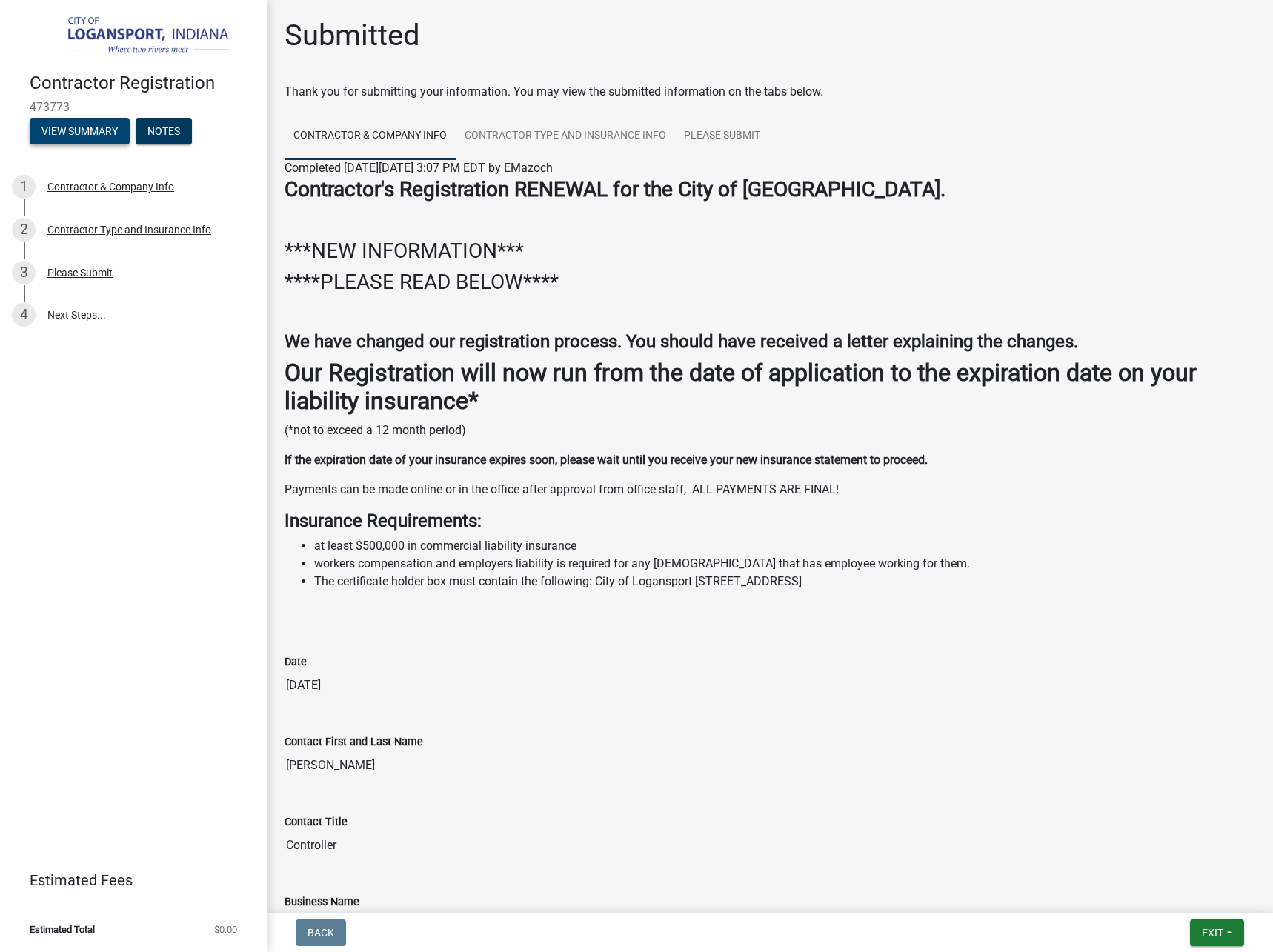
click at [66, 130] on button "View Summary" at bounding box center [80, 130] width 100 height 26
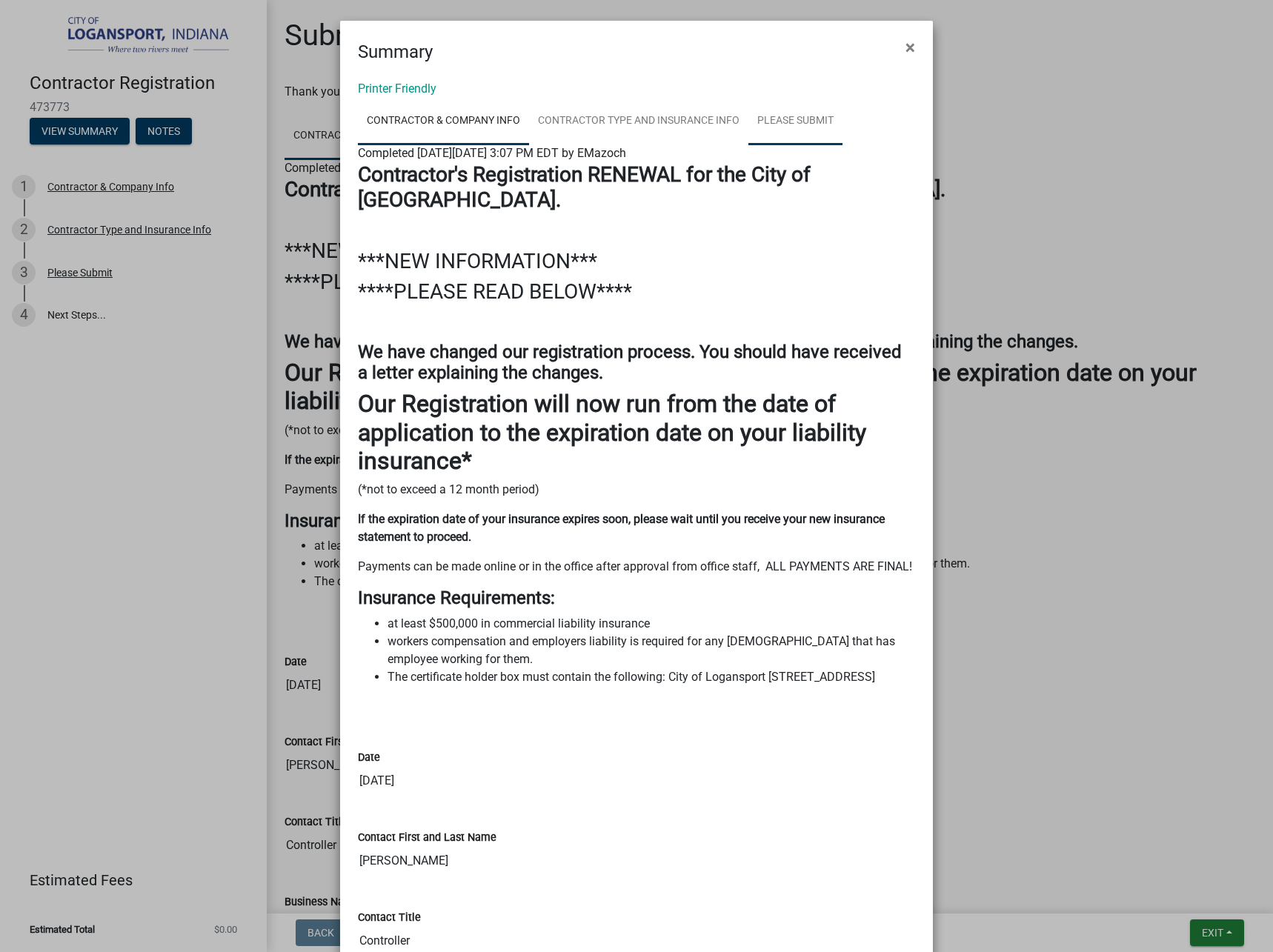
click at [777, 129] on link "Please Submit" at bounding box center [795, 121] width 94 height 48
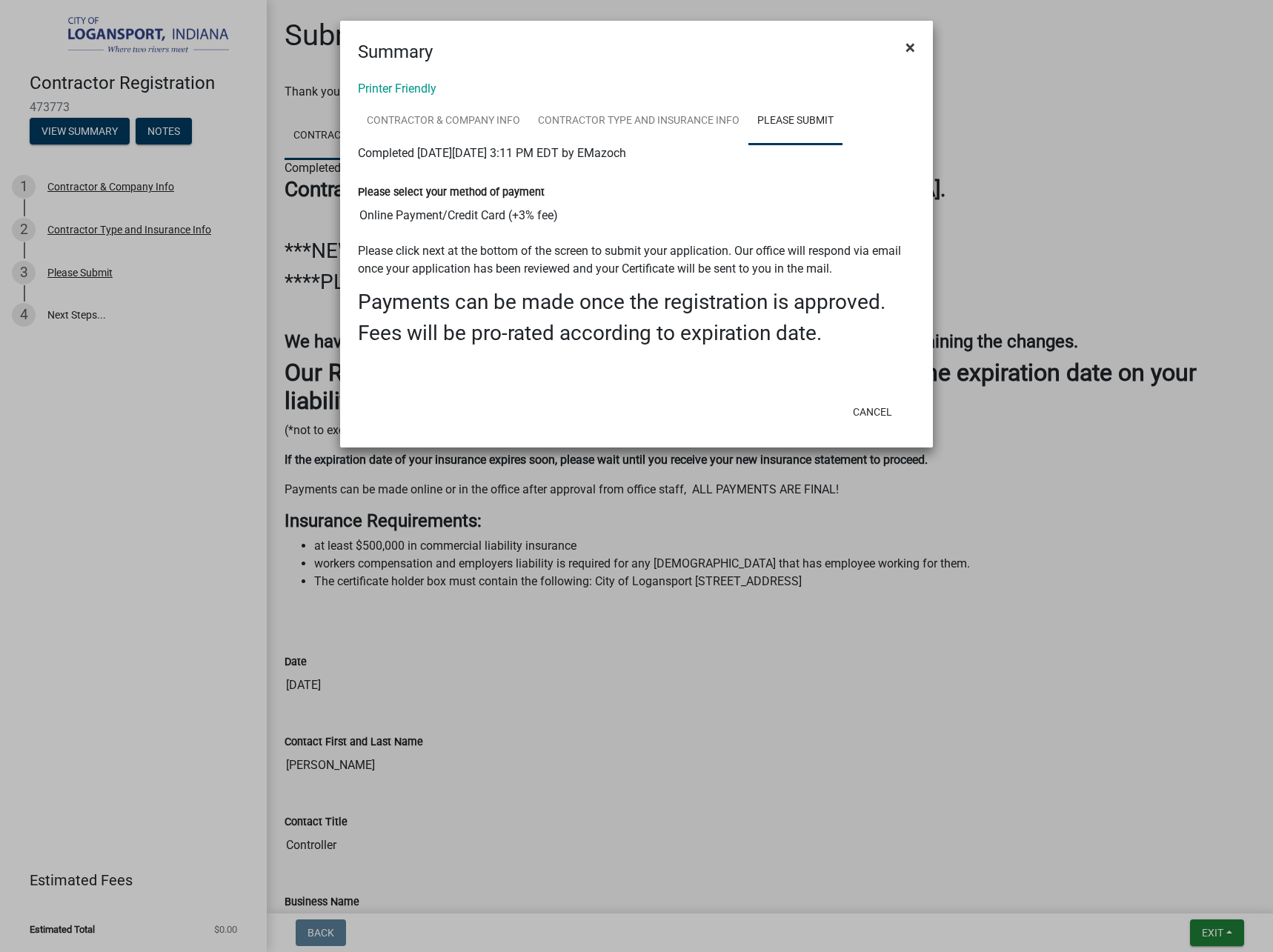
click at [913, 49] on span "×" at bounding box center [911, 47] width 10 height 20
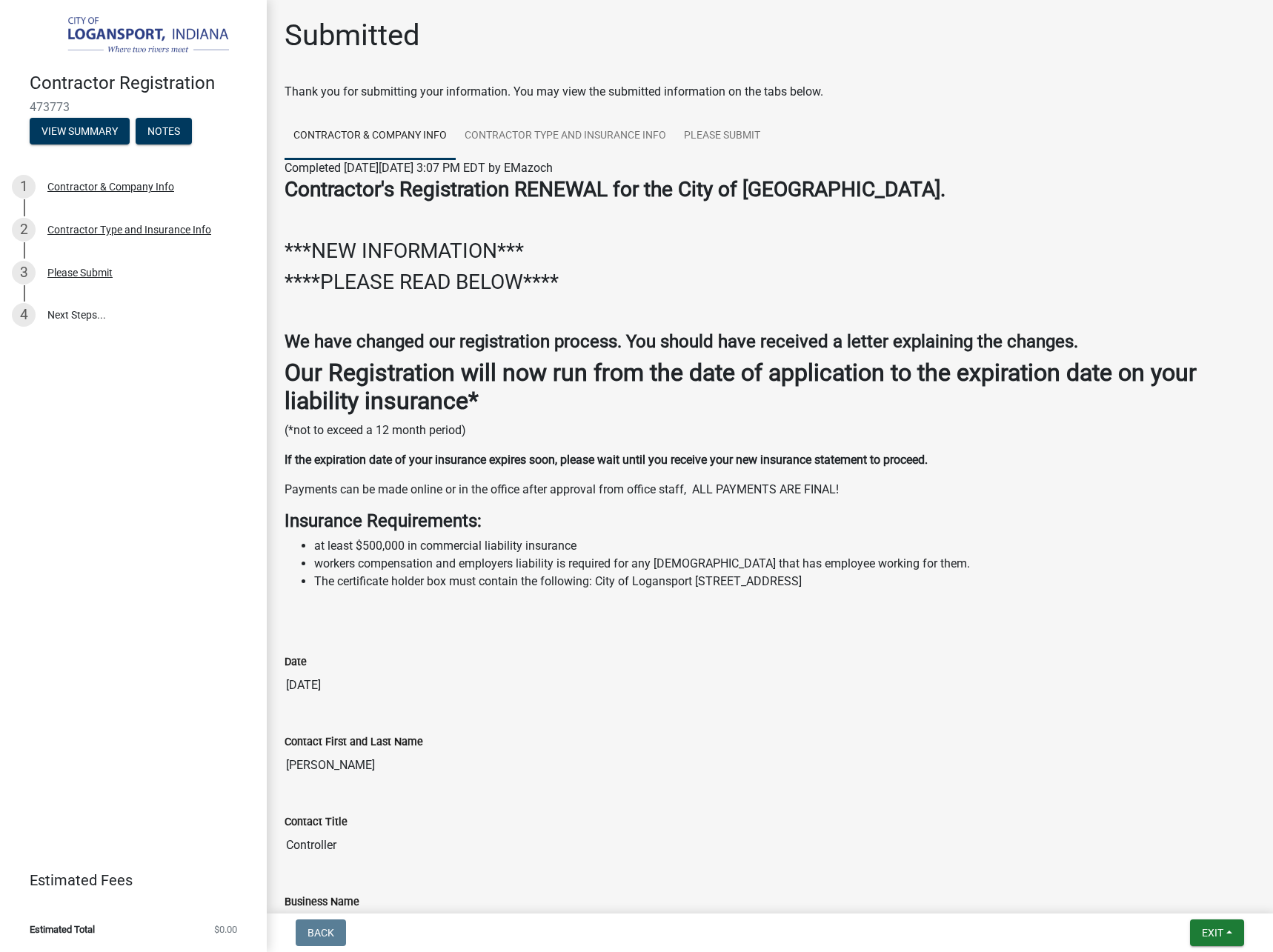
click at [127, 26] on img at bounding box center [137, 36] width 214 height 42
drag, startPoint x: 1232, startPoint y: 929, endPoint x: 1221, endPoint y: 921, distance: 13.6
click at [1231, 929] on button "Exit" at bounding box center [1218, 932] width 54 height 26
click at [1210, 900] on button "Save & Exit" at bounding box center [1185, 894] width 119 height 36
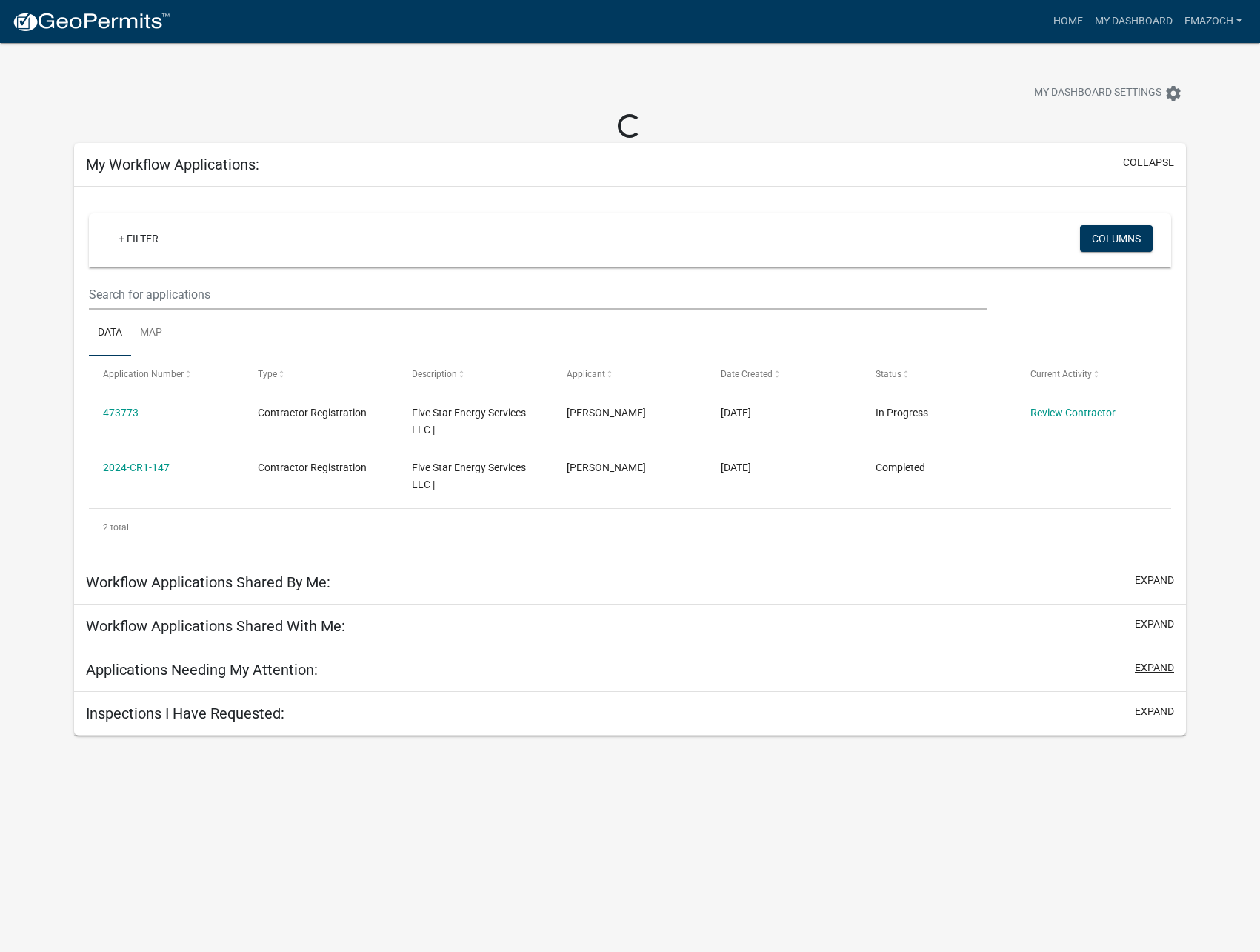
click at [1147, 663] on button "expand" at bounding box center [1154, 668] width 39 height 16
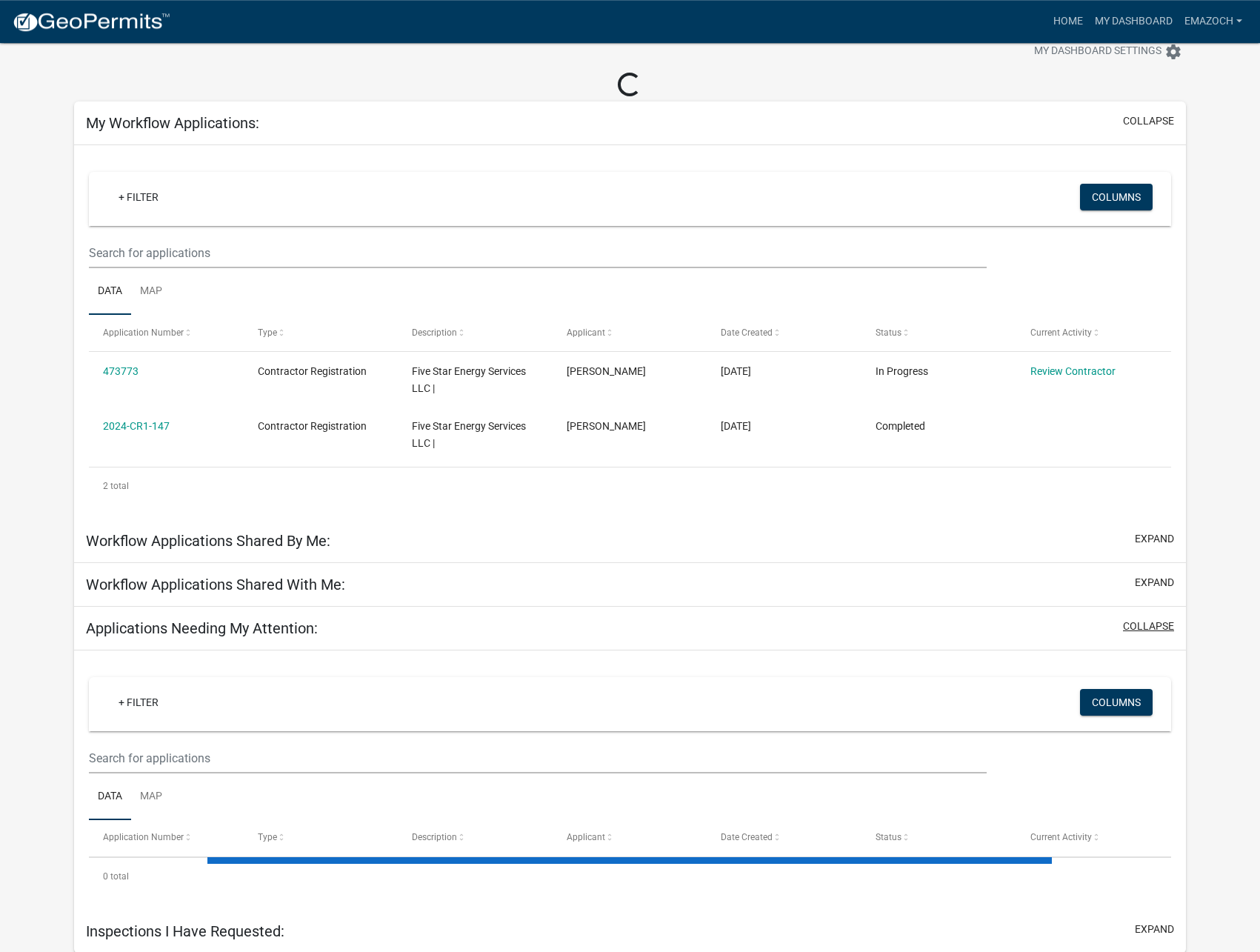
scroll to position [43, 0]
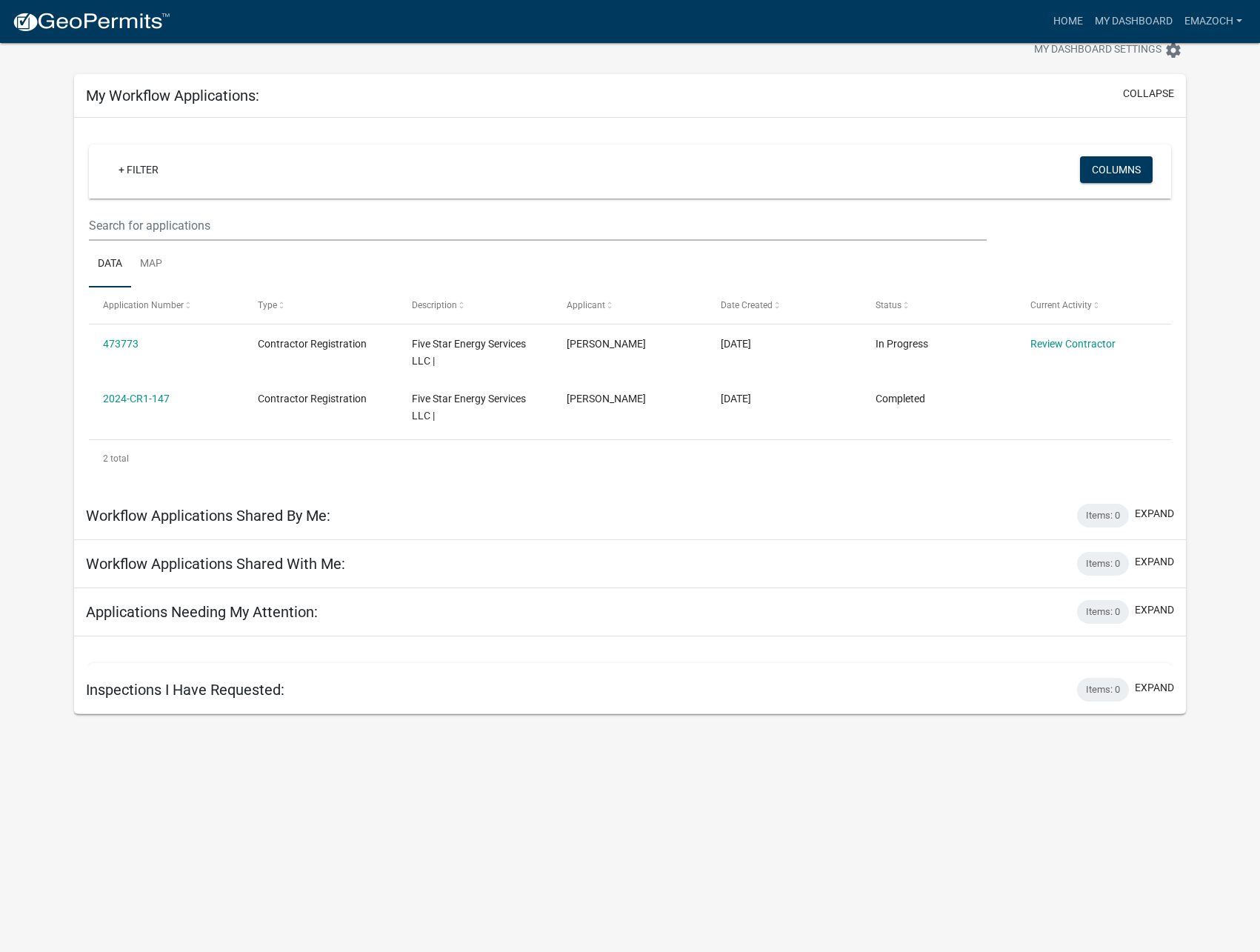
click at [1144, 629] on div "Applications Needing My Attention: Items: 0 expand" at bounding box center [630, 613] width 1112 height 49
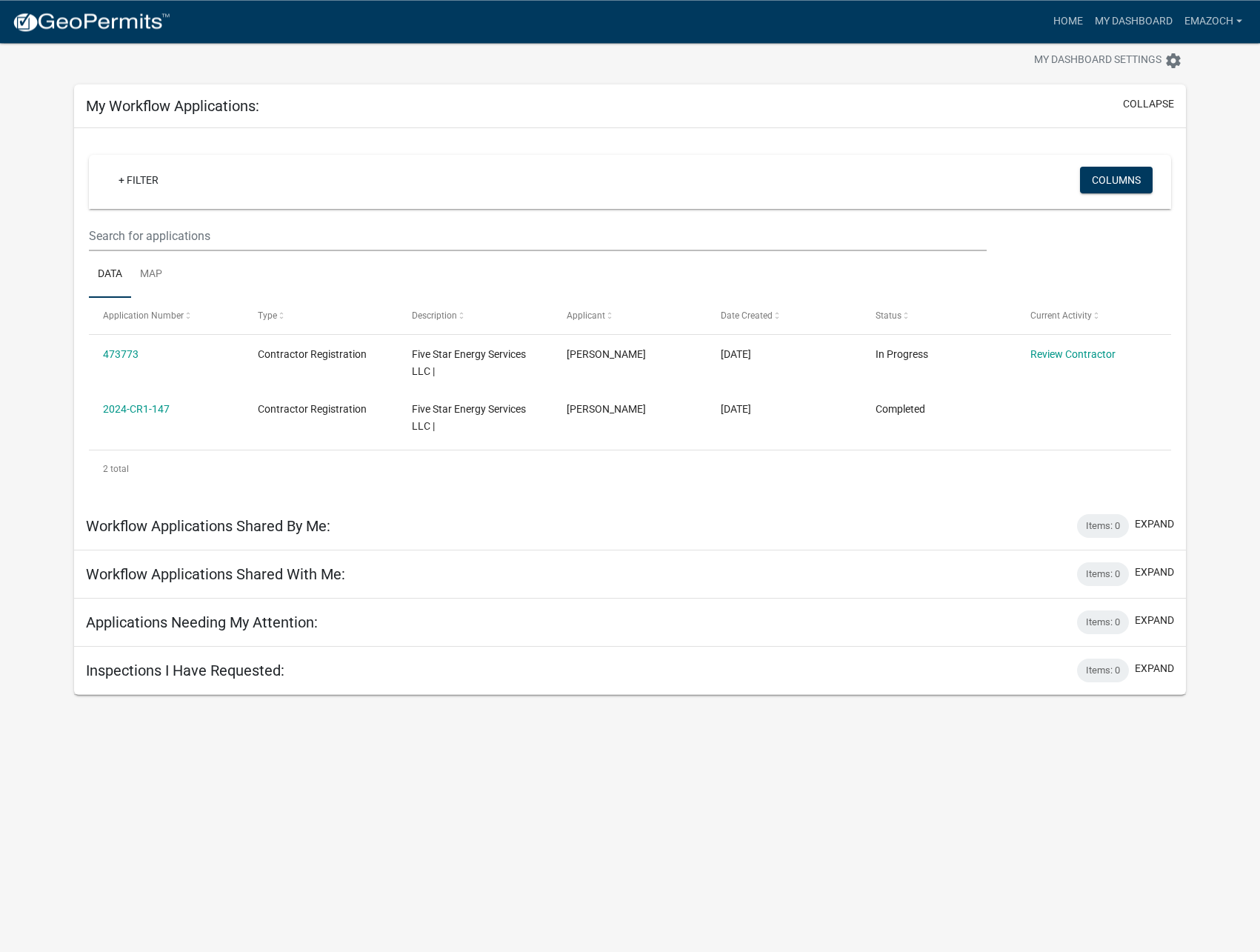
scroll to position [0, 0]
